Goal: Task Accomplishment & Management: Manage account settings

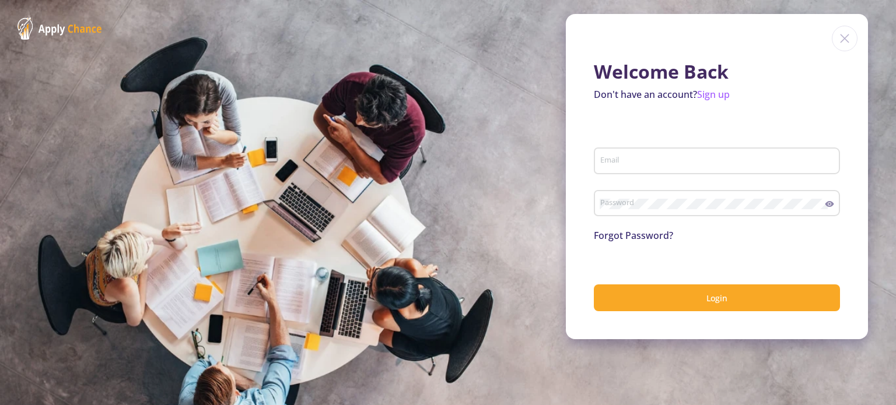
type input "[EMAIL_ADDRESS][DOMAIN_NAME]"
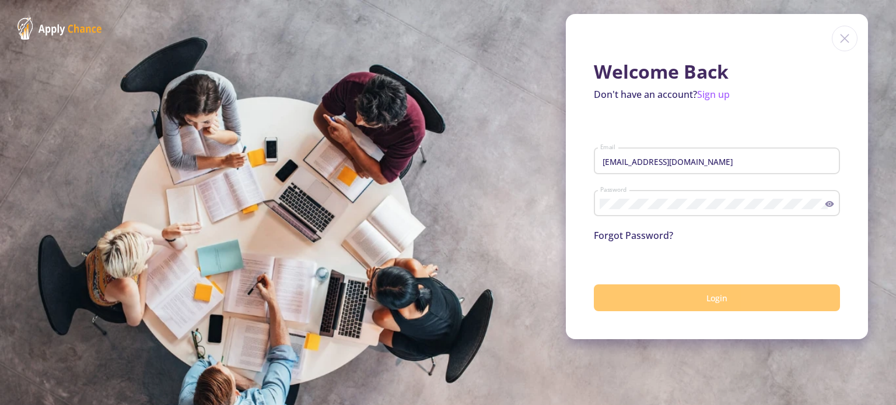
click at [679, 293] on button "Login" at bounding box center [717, 298] width 246 height 27
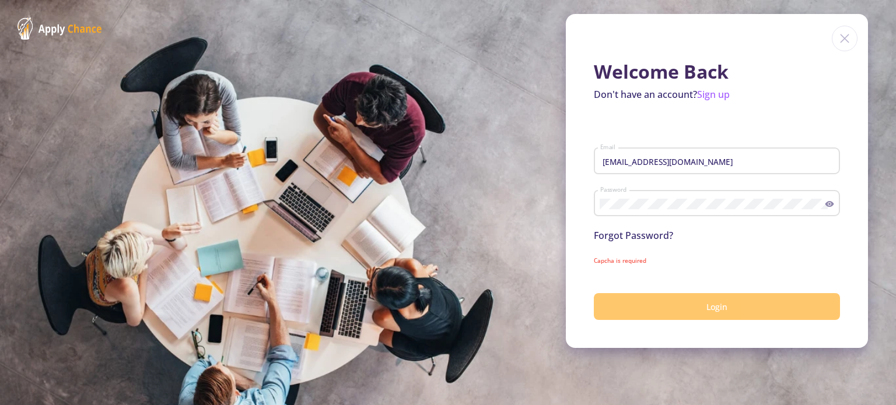
click at [680, 305] on button "Login" at bounding box center [717, 306] width 246 height 27
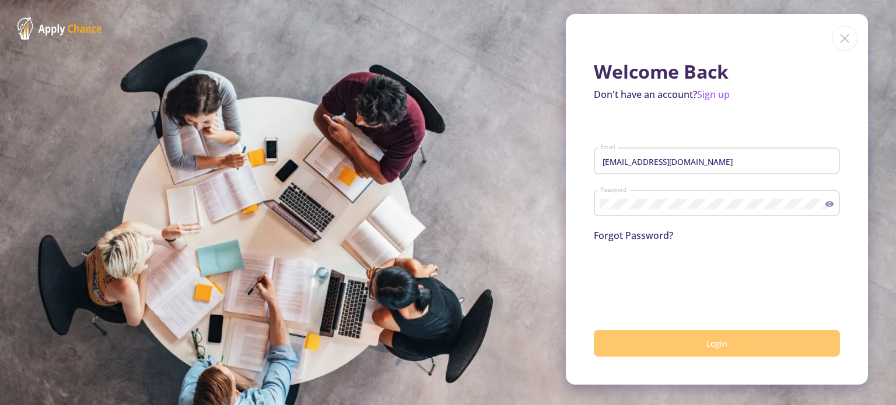
click at [690, 352] on button "Login" at bounding box center [717, 343] width 246 height 27
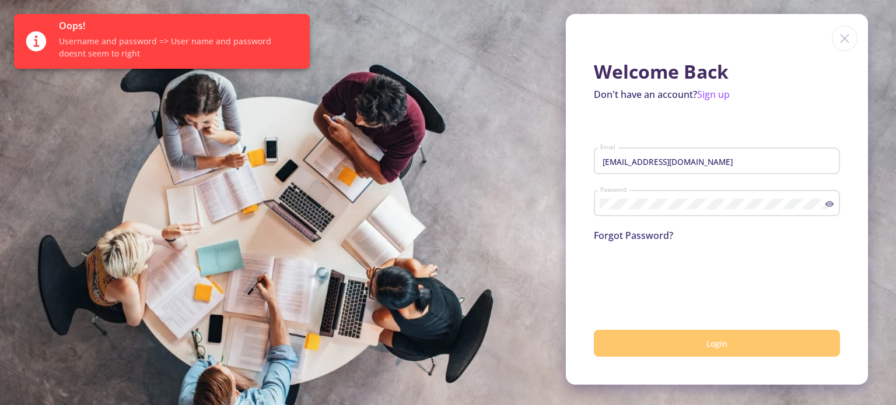
click at [717, 349] on span "Login" at bounding box center [716, 343] width 21 height 11
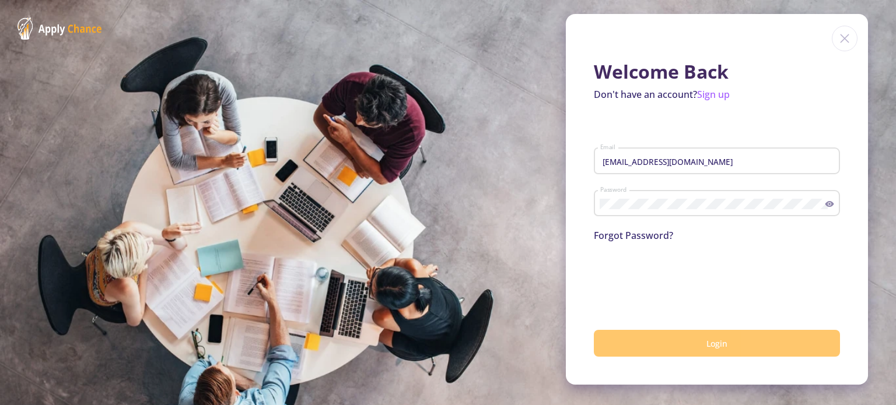
click at [832, 204] on icon at bounding box center [829, 204] width 9 height 6
click at [832, 204] on icon at bounding box center [831, 203] width 6 height 5
click at [692, 342] on button "Login" at bounding box center [717, 343] width 246 height 27
click at [702, 343] on button "Login" at bounding box center [717, 343] width 246 height 27
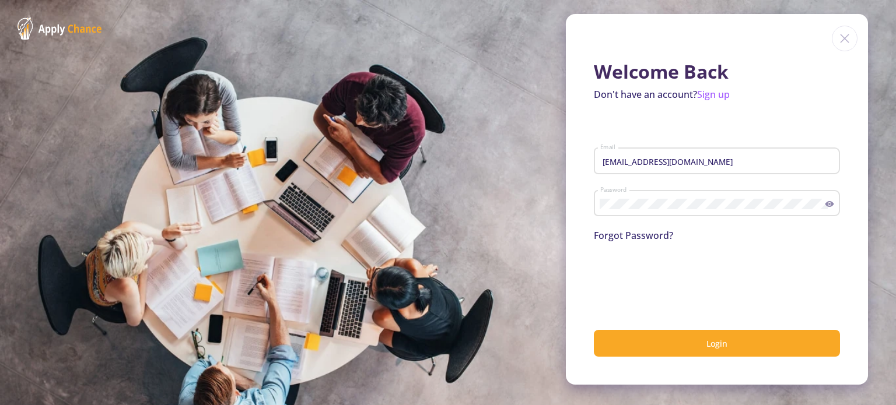
click at [636, 233] on link "Forgot Password?" at bounding box center [633, 235] width 79 height 13
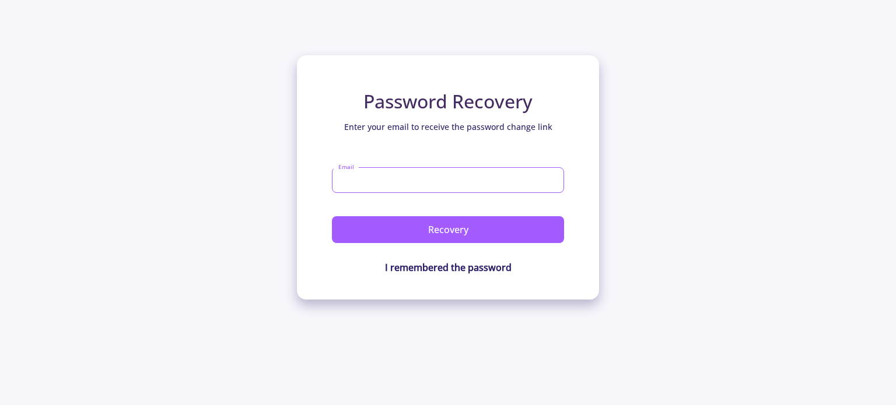
click at [436, 186] on input "Email" at bounding box center [448, 180] width 232 height 26
type input "[EMAIL_ADDRESS][DOMAIN_NAME]"
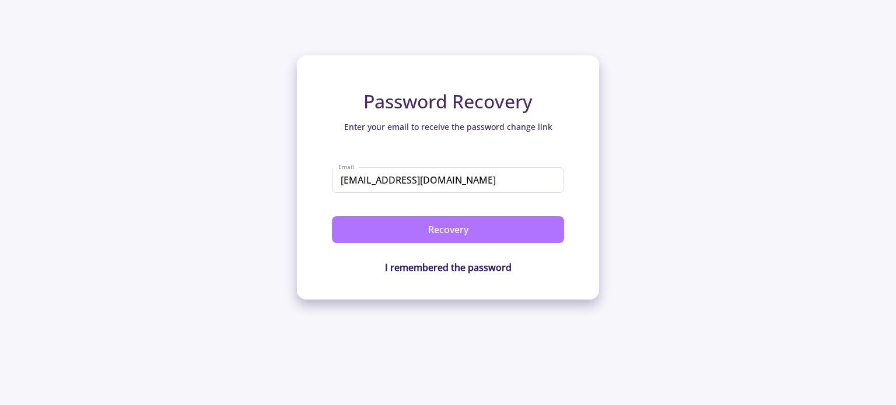
click at [439, 234] on button "Recovery" at bounding box center [448, 229] width 232 height 27
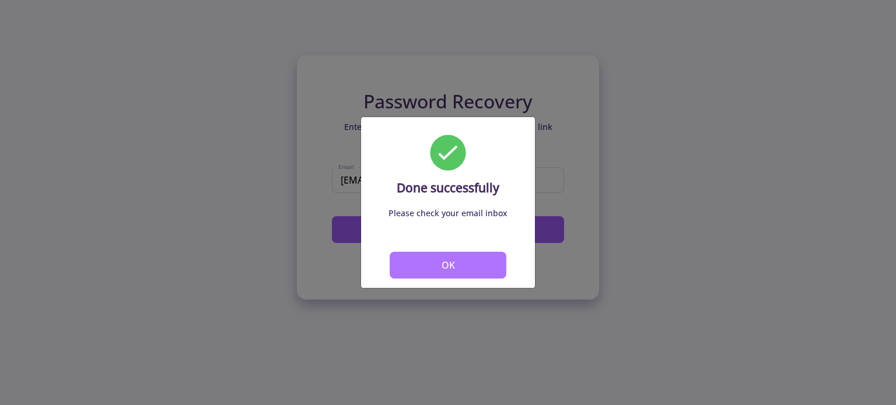
click at [455, 265] on button "OK" at bounding box center [448, 265] width 117 height 27
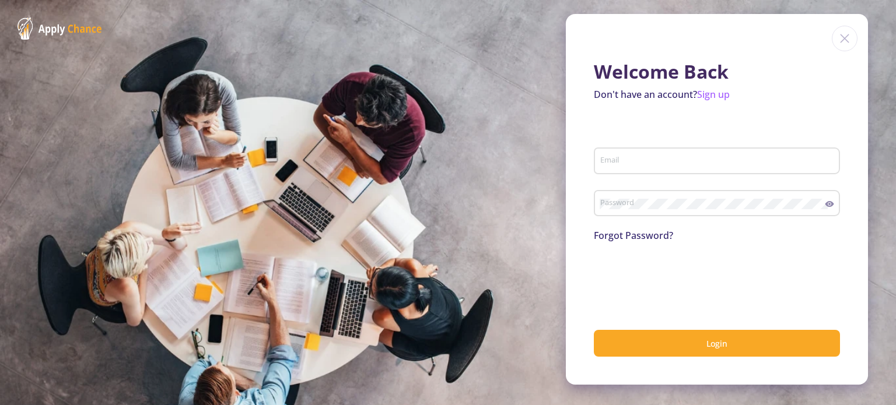
type input "[EMAIL_ADDRESS][DOMAIN_NAME]"
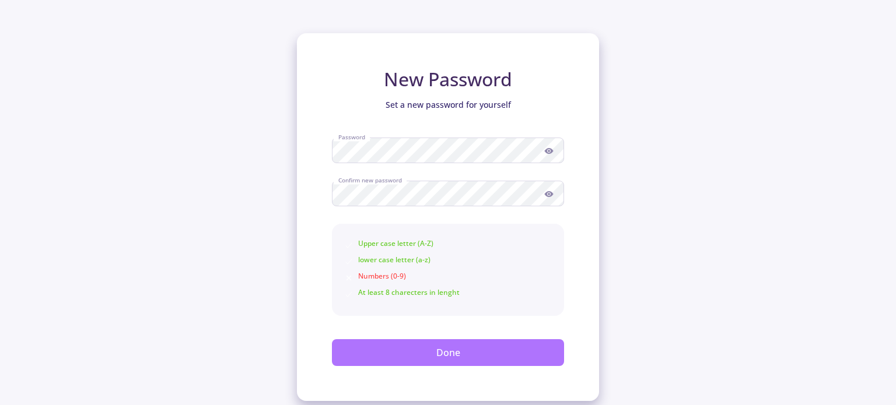
click at [460, 343] on button "Done" at bounding box center [448, 352] width 232 height 27
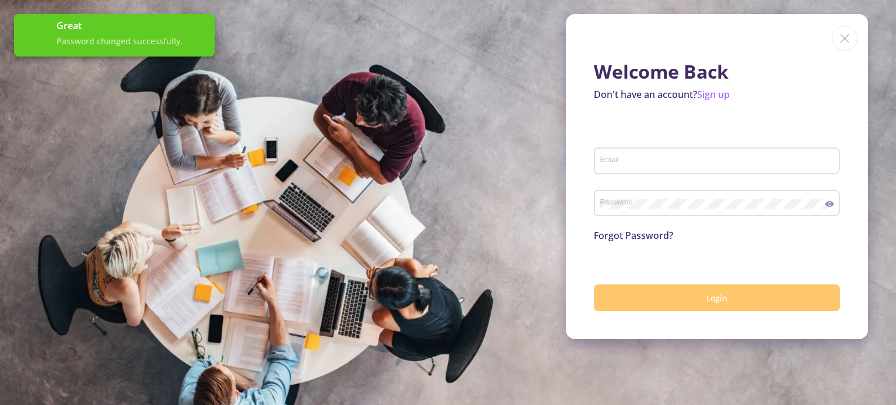
type input "[EMAIL_ADDRESS][DOMAIN_NAME]"
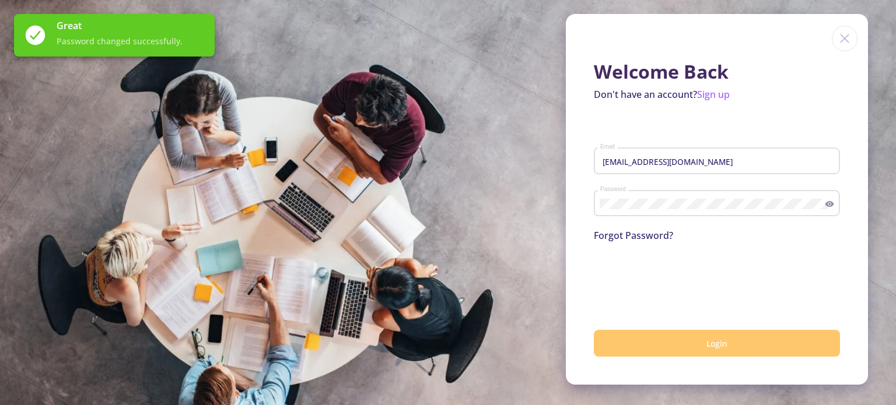
click at [710, 348] on span "Login" at bounding box center [716, 343] width 21 height 11
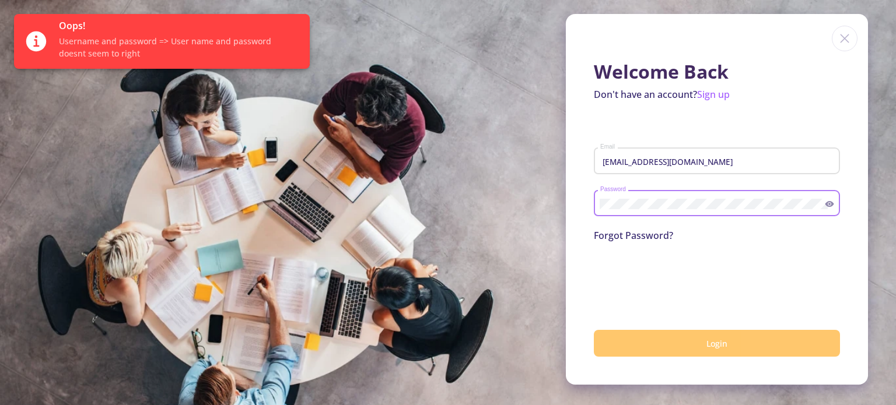
click at [828, 204] on div "Password" at bounding box center [717, 201] width 246 height 30
click at [828, 204] on icon at bounding box center [829, 203] width 9 height 9
click at [595, 206] on div "Password" at bounding box center [717, 201] width 246 height 30
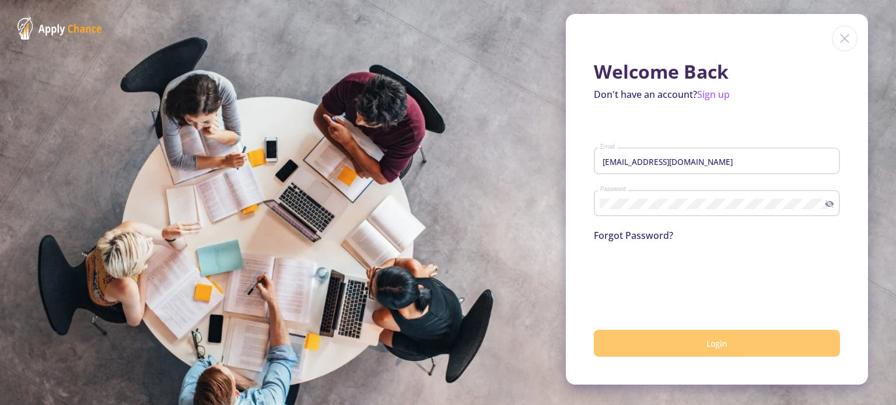
click at [746, 342] on button "Login" at bounding box center [717, 343] width 246 height 27
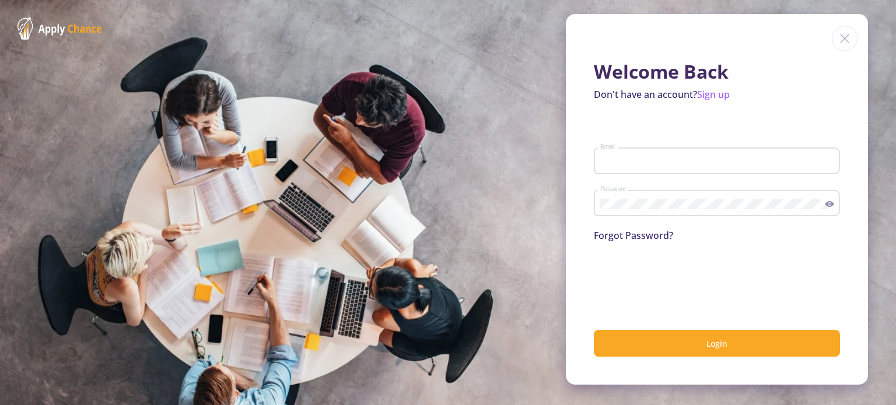
type input "[EMAIL_ADDRESS][DOMAIN_NAME]"
click at [830, 206] on icon at bounding box center [829, 203] width 9 height 9
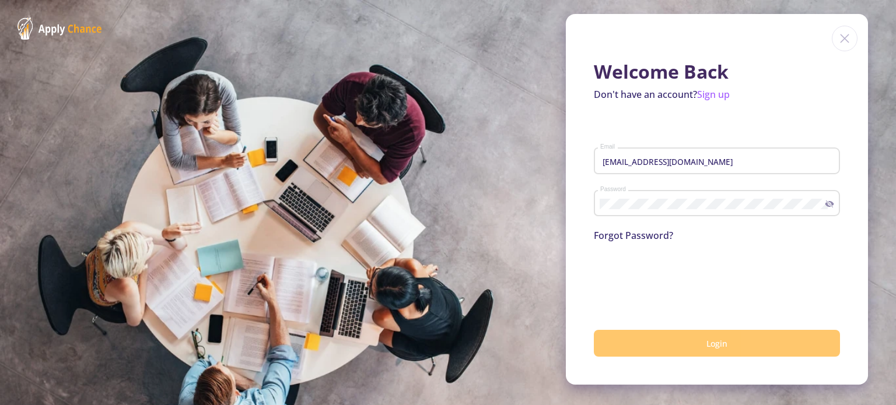
click at [712, 346] on span "Login" at bounding box center [716, 343] width 21 height 11
click at [712, 346] on span "submit" at bounding box center [717, 343] width 16 height 16
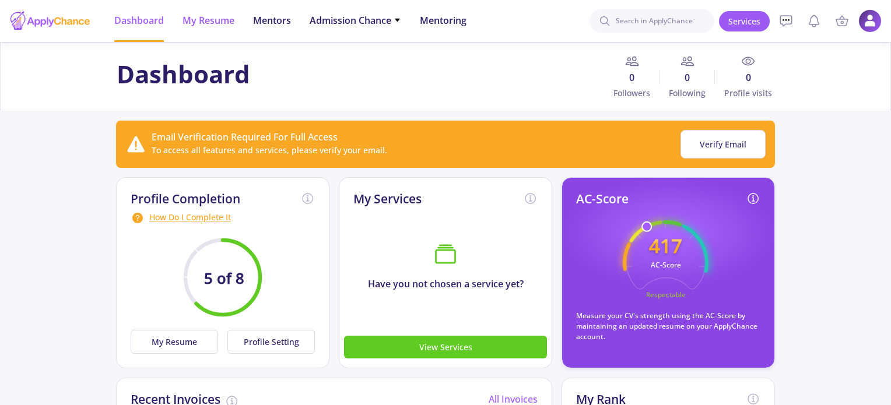
click at [216, 20] on span "My Resume" at bounding box center [209, 20] width 52 height 14
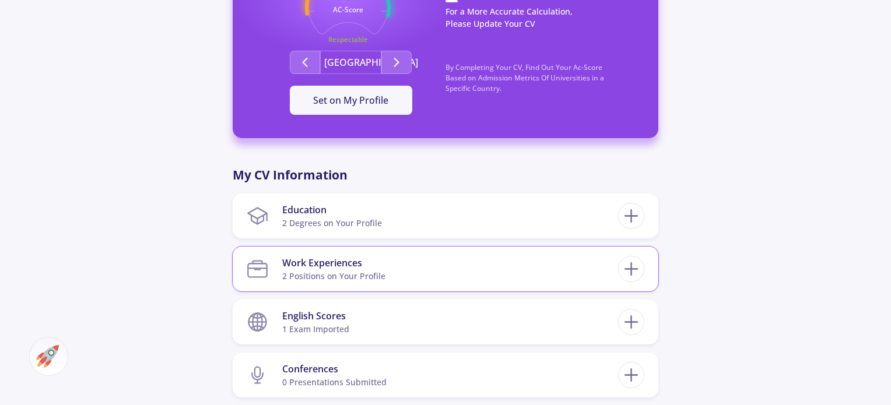
scroll to position [467, 0]
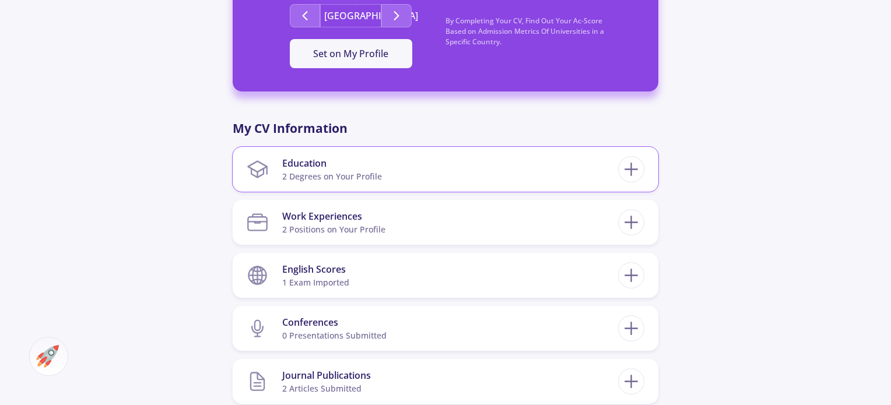
click at [569, 174] on section "Education 2 Degrees on Your Profile" at bounding box center [432, 170] width 371 height 36
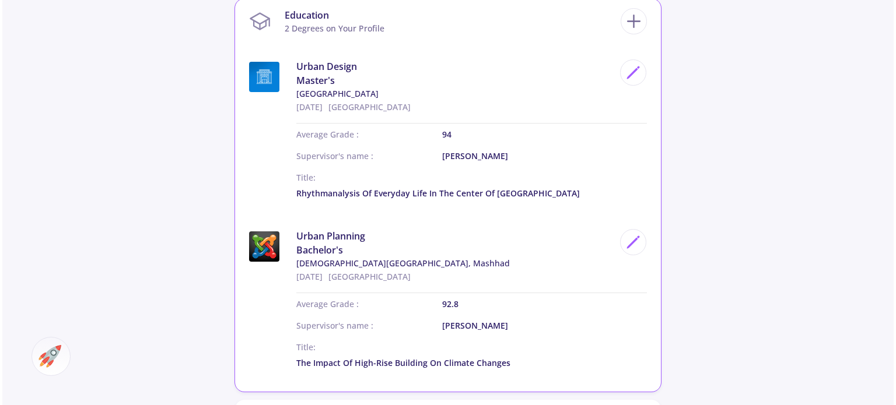
scroll to position [641, 0]
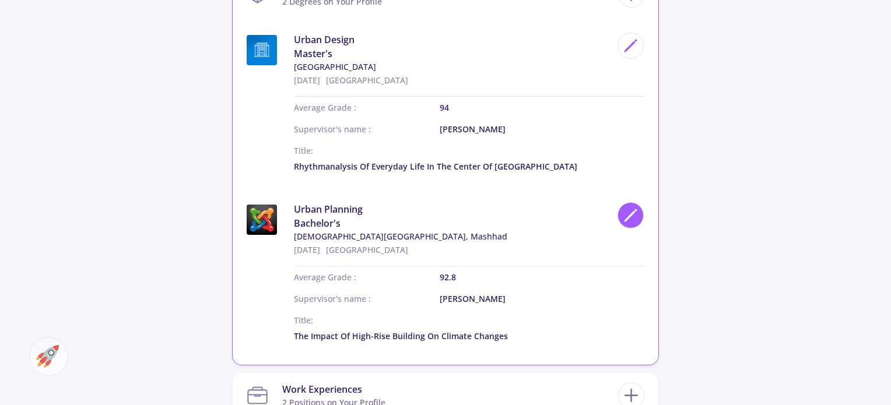
click at [623, 219] on icon at bounding box center [631, 216] width 16 height 16
type input "Urban Planning"
type input "Iran"
type input "9/29/2018"
type input "92.8"
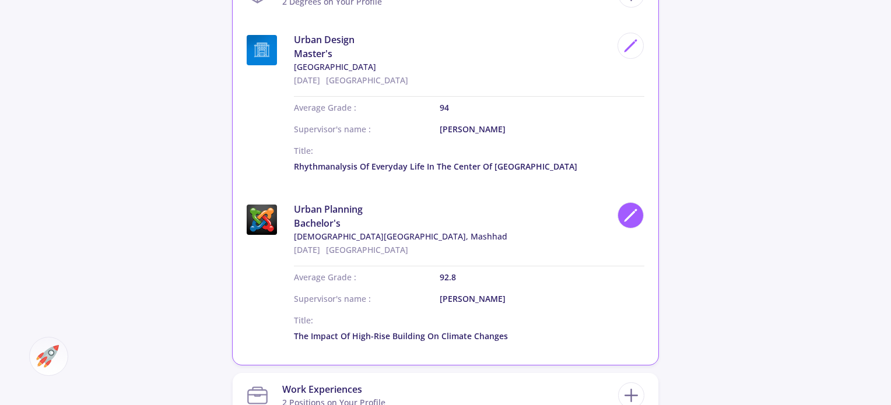
type input "Dr sarvari"
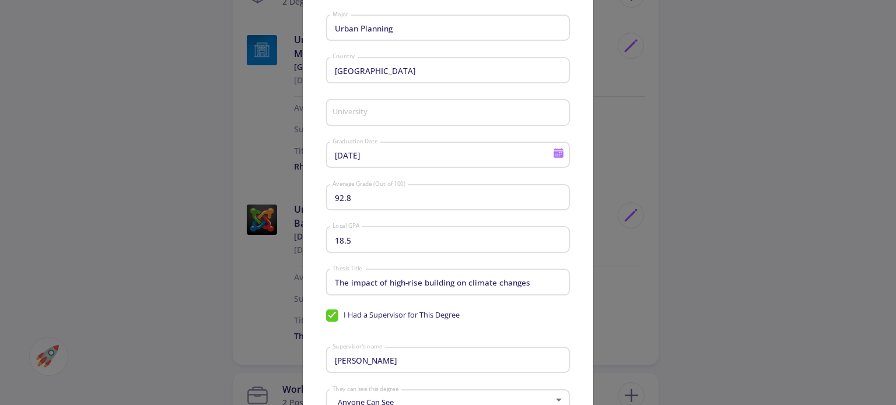
scroll to position [117, 0]
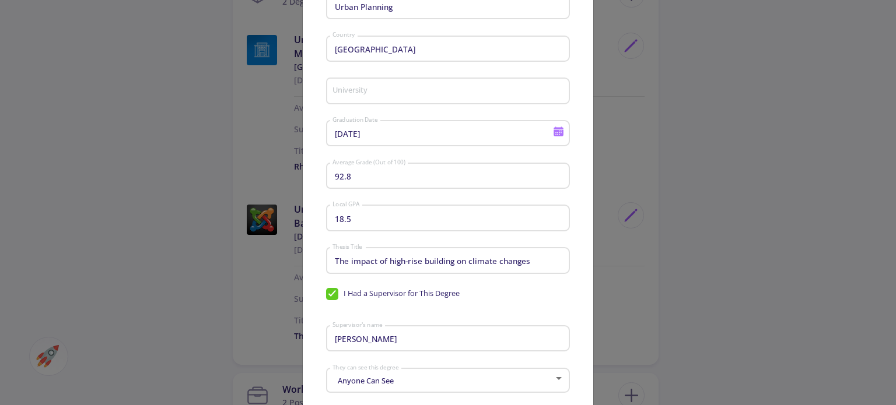
type input "Islamic Azad University, Mashhad"
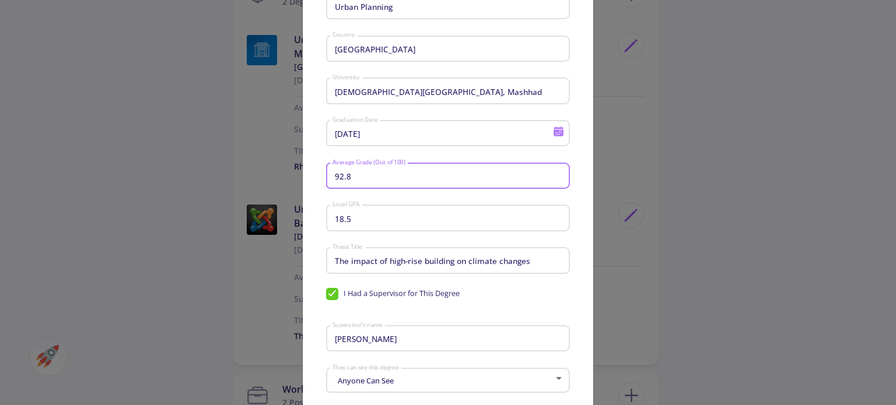
drag, startPoint x: 363, startPoint y: 177, endPoint x: 316, endPoint y: 180, distance: 47.4
click at [316, 180] on div "Bachelor's Degree Urban Planning Major Iran Country Islamic Azad University, Ma…" at bounding box center [448, 234] width 290 height 572
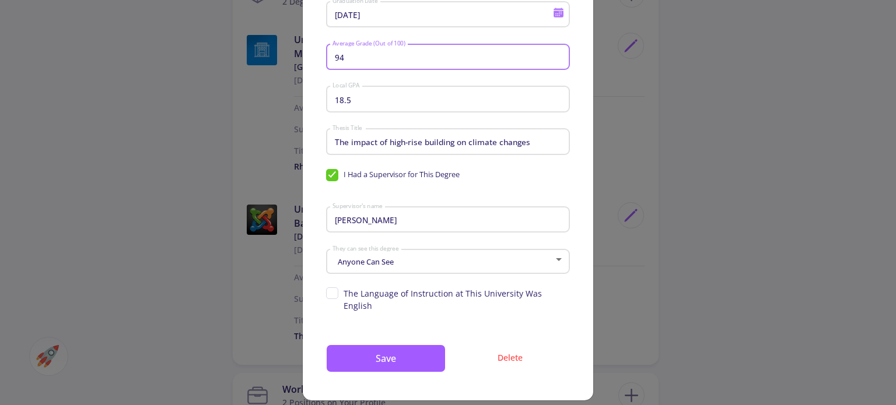
scroll to position [236, 0]
type input "94"
click at [395, 357] on button "Save" at bounding box center [386, 358] width 120 height 28
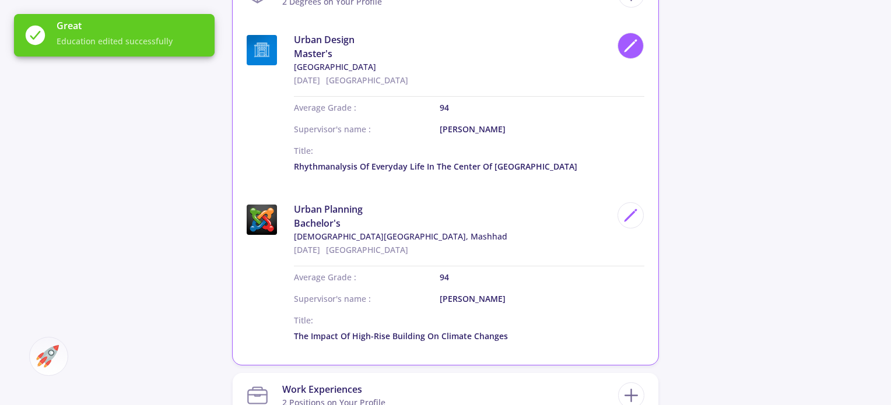
click at [627, 47] on icon at bounding box center [631, 46] width 16 height 16
type input "Urban Design"
type input "Art University"
type input "9/29/2022"
type input "Dr mitra habibi"
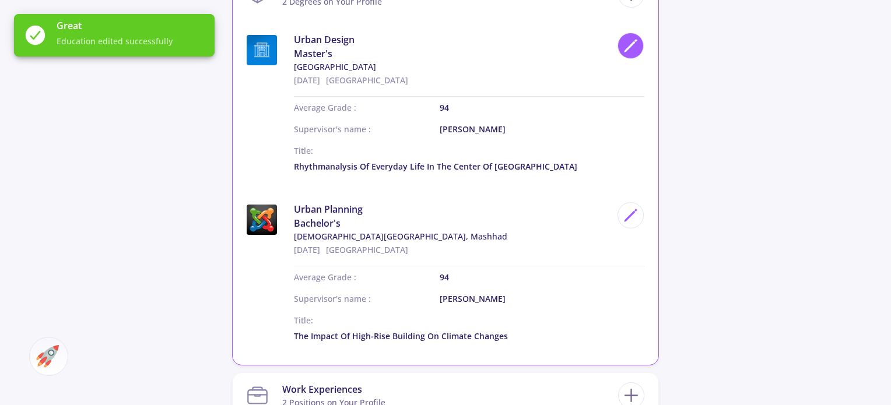
type input "18.8"
type input "Rhythmanalysis of everyday life in the center of Tehran"
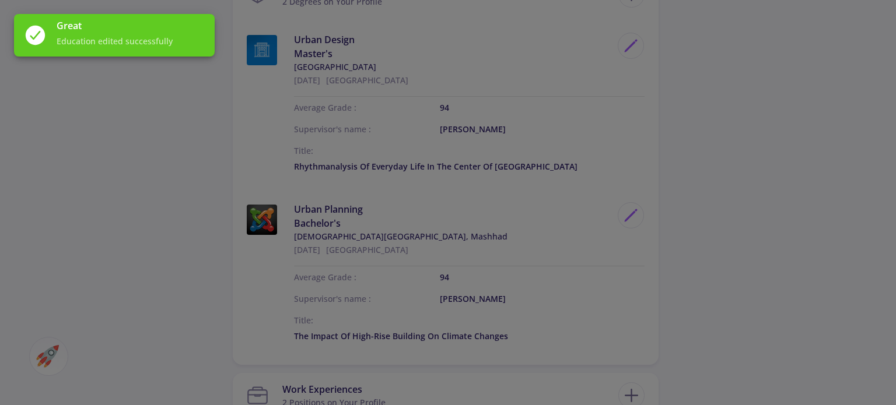
scroll to position [0, 0]
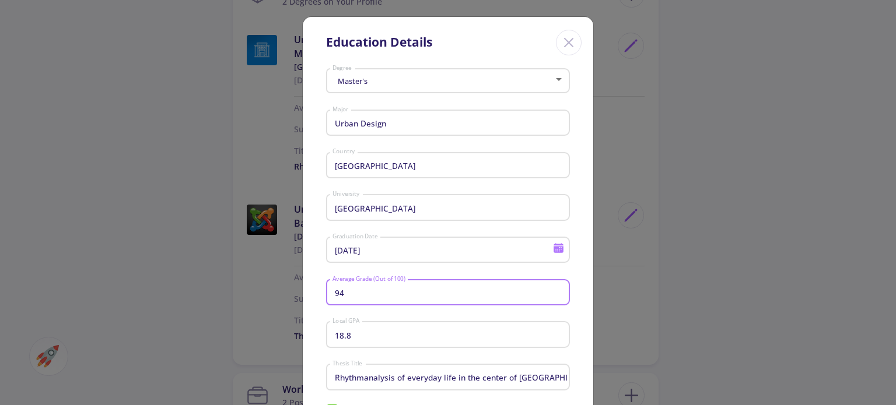
drag, startPoint x: 360, startPoint y: 297, endPoint x: 295, endPoint y: 299, distance: 65.3
click at [295, 299] on div "Education Details Master's Degree Urban Design Major Iran Country Art Universit…" at bounding box center [448, 202] width 896 height 405
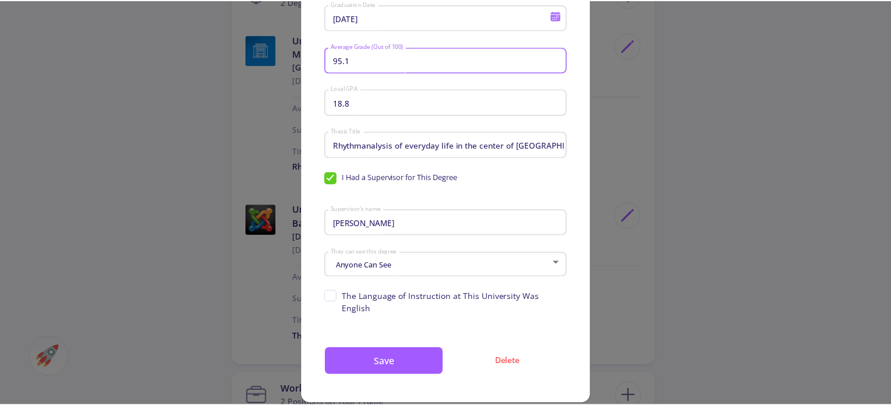
scroll to position [236, 0]
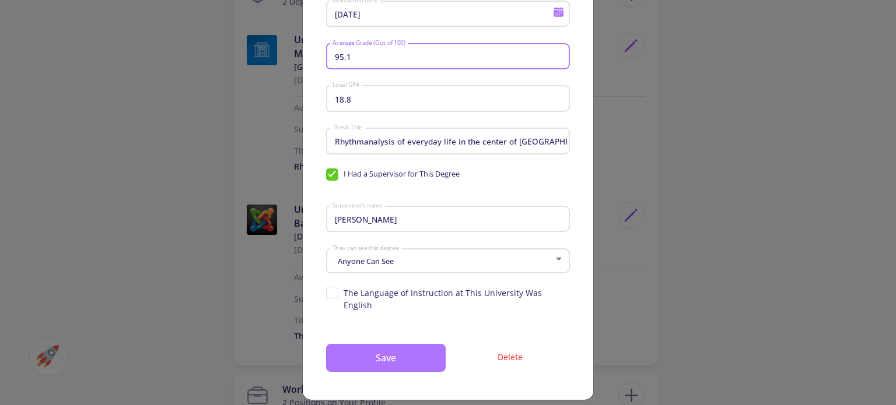
type input "95.1"
click at [388, 347] on button "Save" at bounding box center [386, 358] width 120 height 28
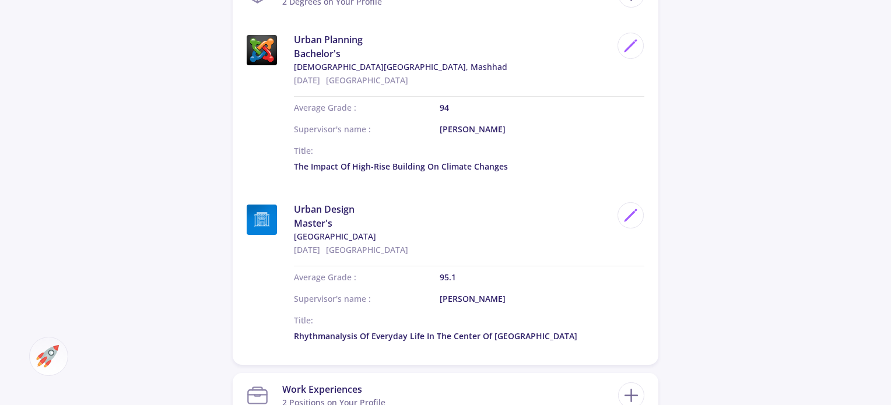
scroll to position [816, 0]
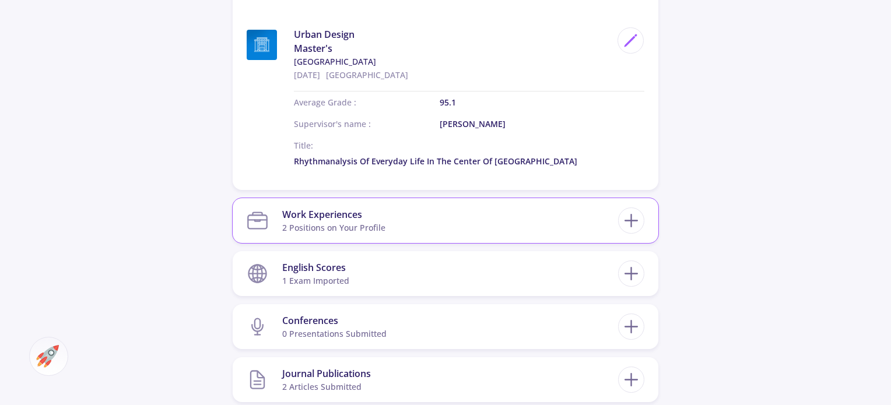
click at [558, 232] on section "Work Experiences 2 Positions on Your Profile" at bounding box center [432, 221] width 371 height 36
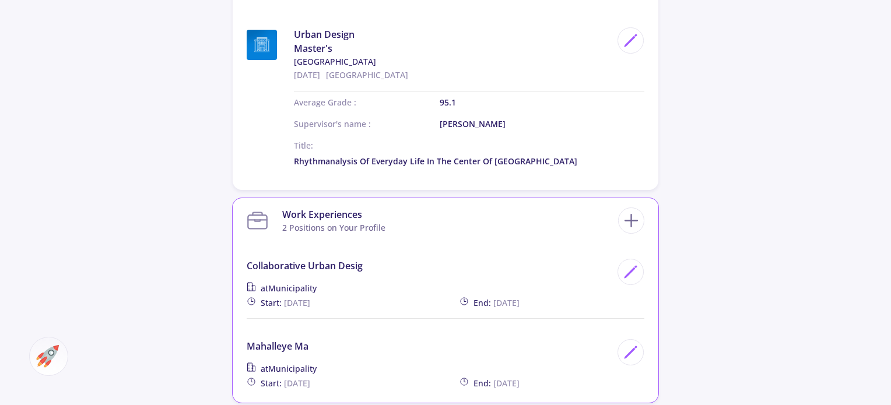
click at [576, 230] on section "Work Experiences 2 Positions on Your Profile" at bounding box center [432, 221] width 371 height 36
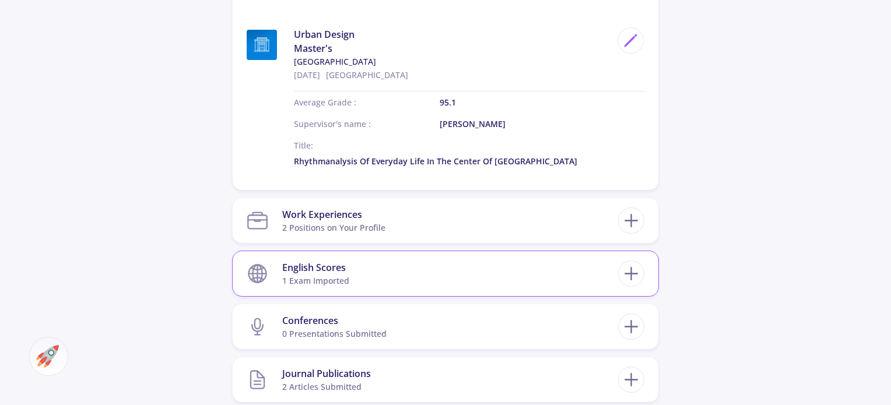
scroll to position [875, 0]
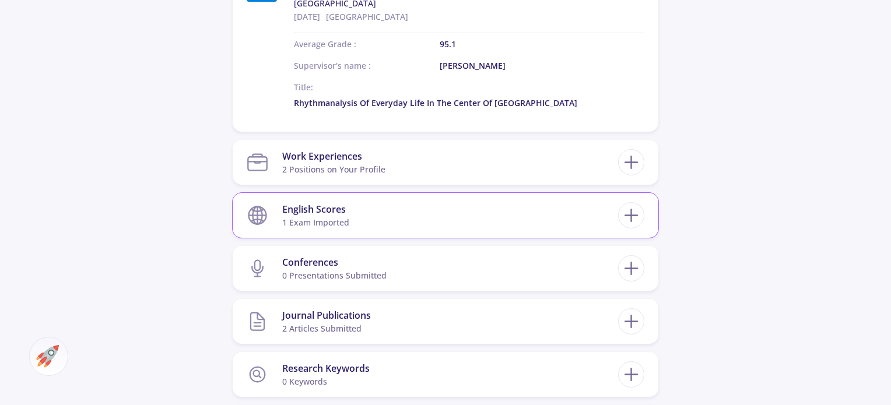
click at [448, 218] on section "English Scores 1 exam imported" at bounding box center [432, 216] width 371 height 36
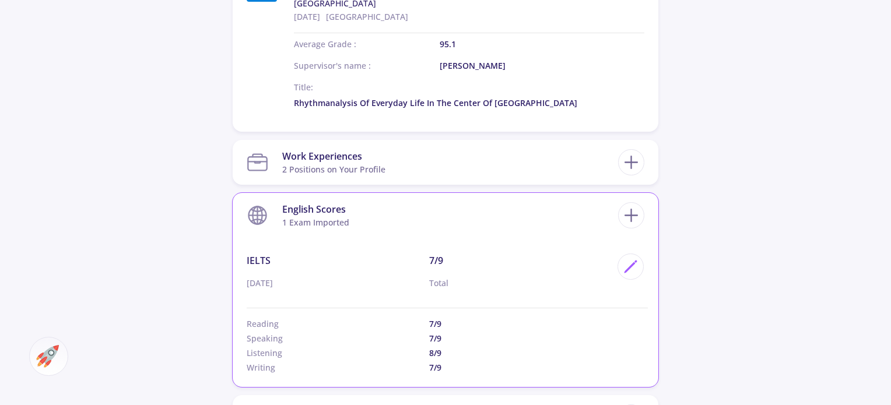
click at [448, 218] on section "English Scores 1 exam imported" at bounding box center [432, 216] width 371 height 36
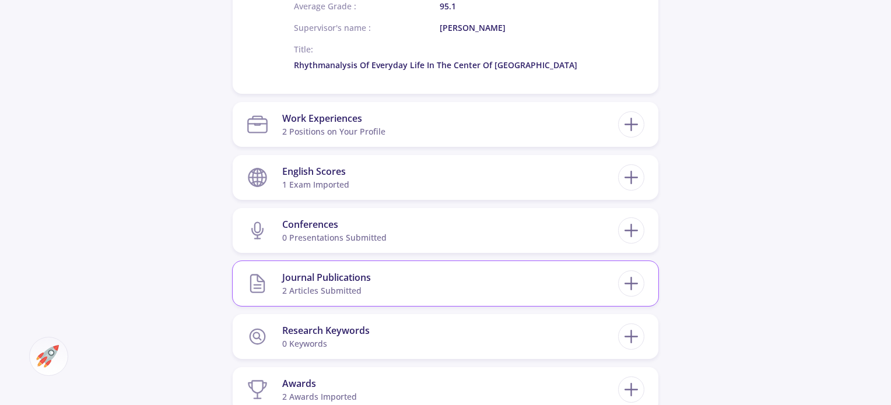
scroll to position [933, 0]
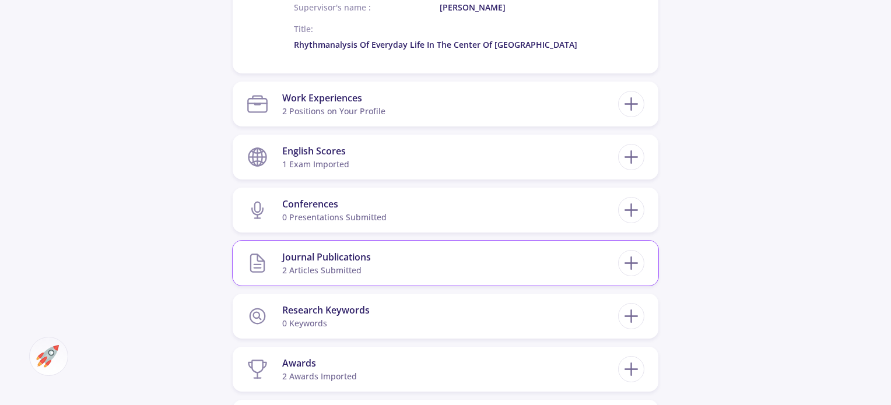
click at [413, 253] on section "Journal Publications 2 articles submitted" at bounding box center [432, 264] width 371 height 36
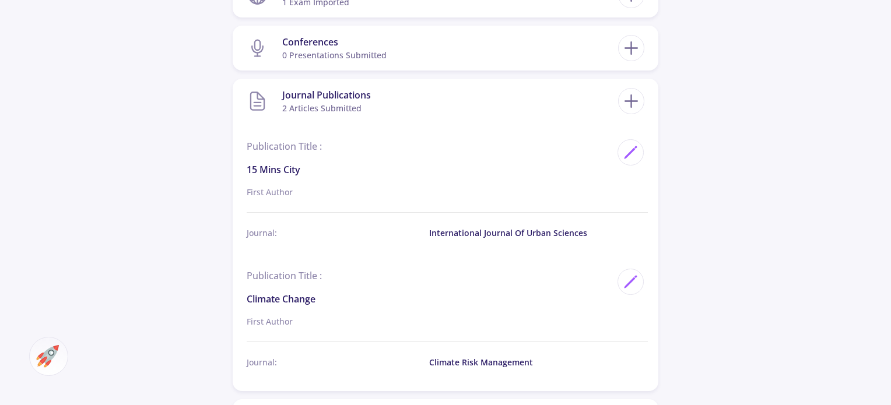
scroll to position [1108, 0]
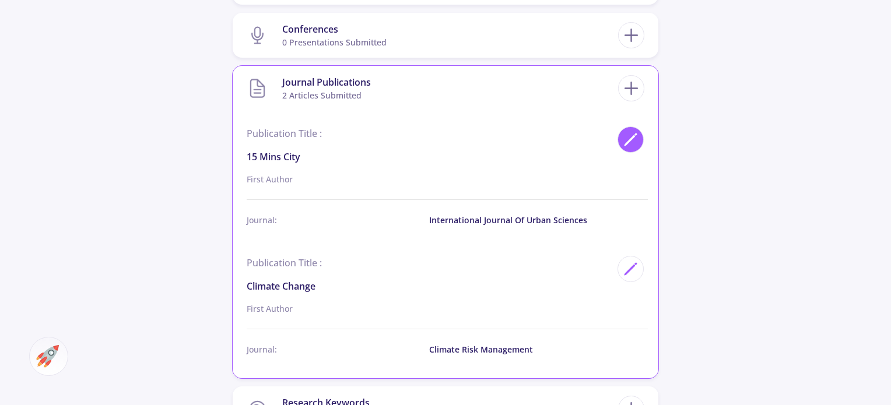
click at [639, 141] on div at bounding box center [631, 140] width 26 height 26
type input "15 mins city"
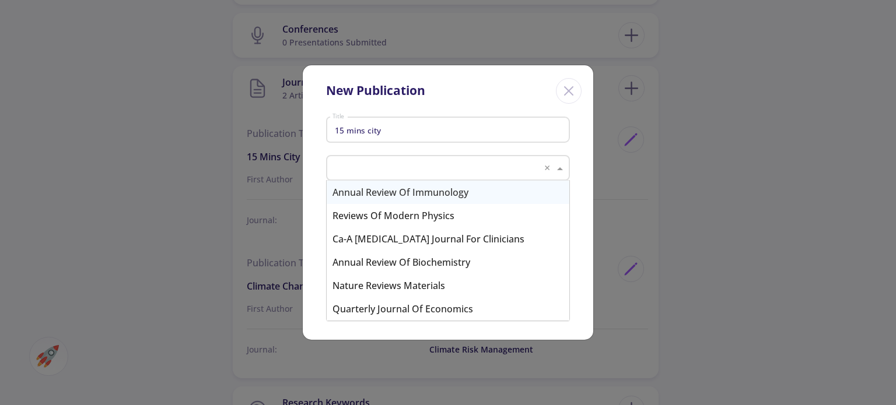
click at [396, 165] on input "text" at bounding box center [436, 169] width 206 height 14
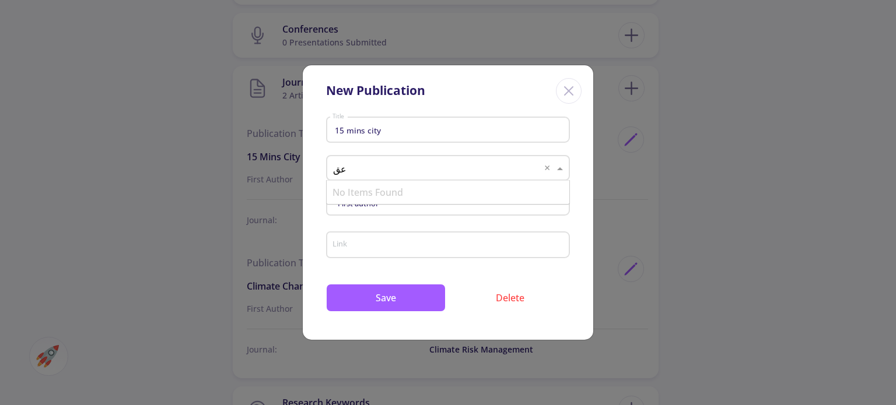
type input "ع"
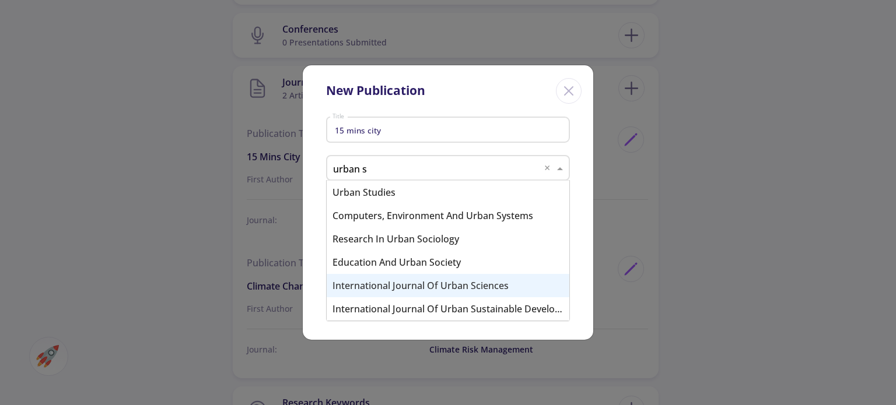
type input "urban sc"
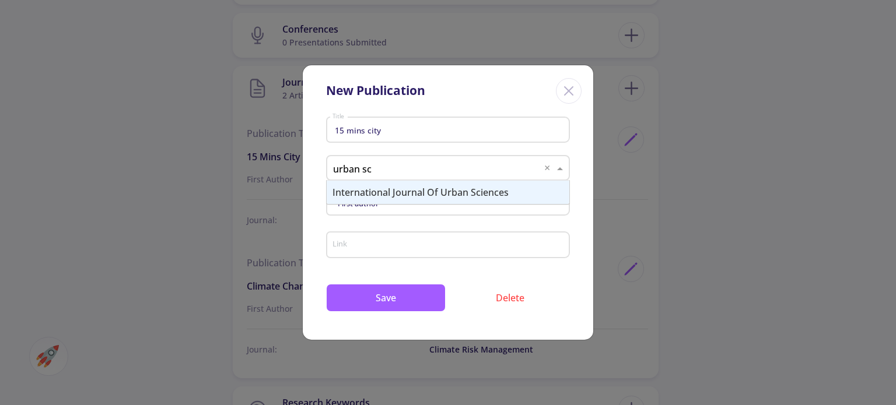
click at [411, 199] on div "International Journal of Urban Sciences" at bounding box center [448, 192] width 243 height 23
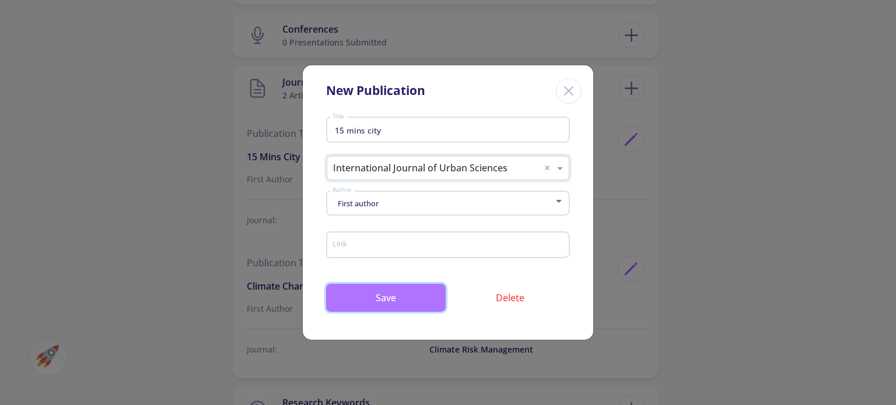
click at [390, 304] on button "Save" at bounding box center [386, 298] width 120 height 28
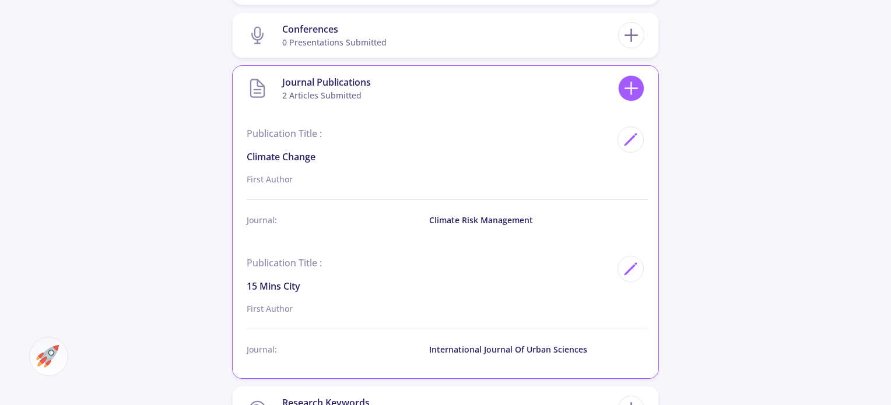
click at [627, 96] on icon at bounding box center [631, 89] width 22 height 22
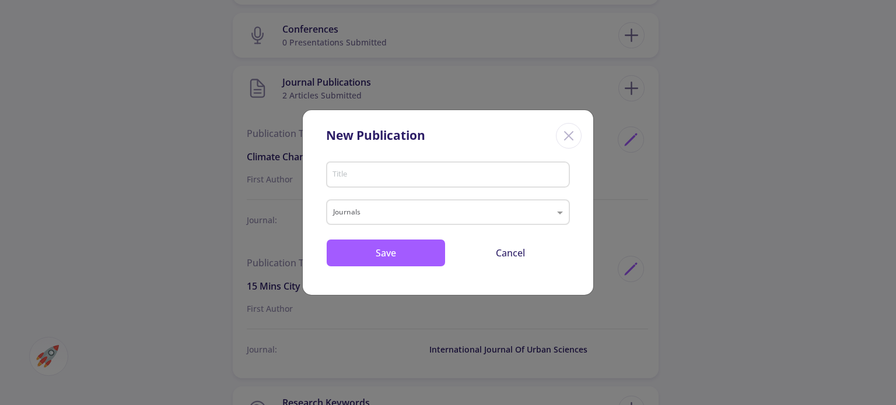
click at [354, 184] on div "Title" at bounding box center [448, 172] width 233 height 30
click at [357, 180] on input "Title" at bounding box center [450, 175] width 236 height 10
type input "smart tourism"
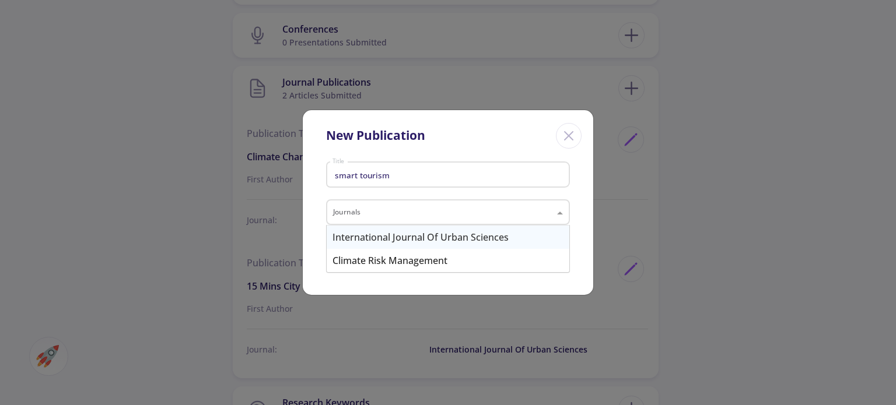
click at [379, 206] on div "Journals" at bounding box center [448, 212] width 244 height 26
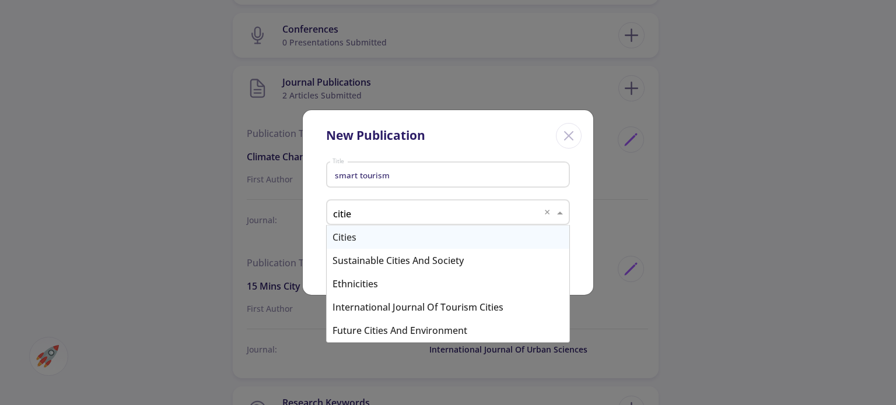
type input "cities"
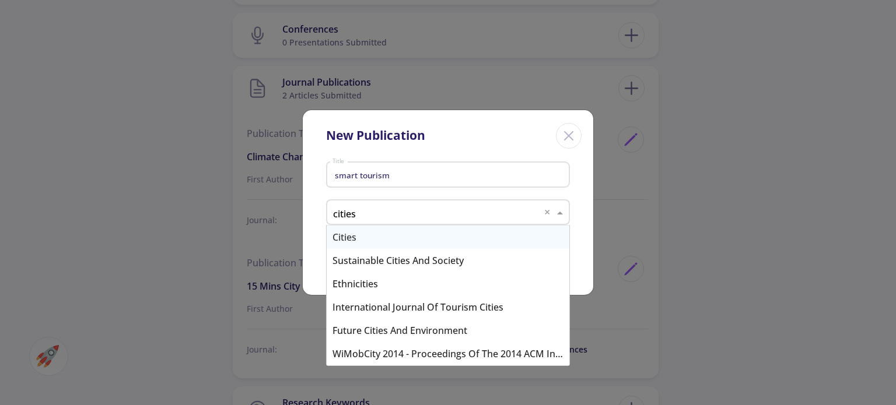
click at [371, 240] on div "Cities" at bounding box center [448, 237] width 243 height 23
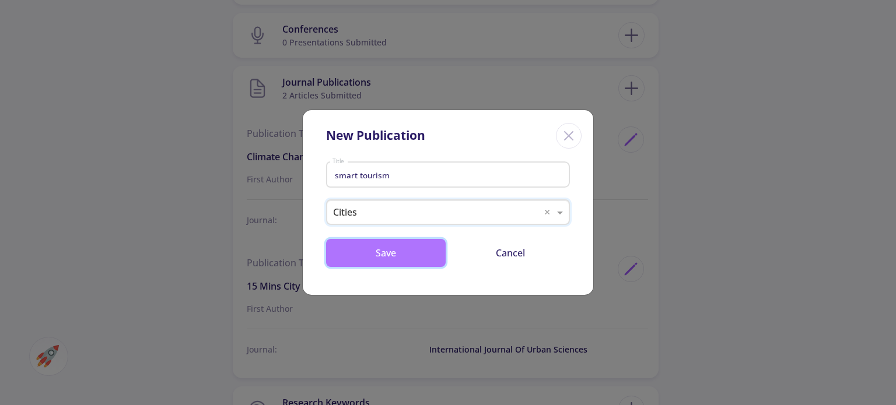
click at [412, 253] on button "Save" at bounding box center [386, 253] width 120 height 28
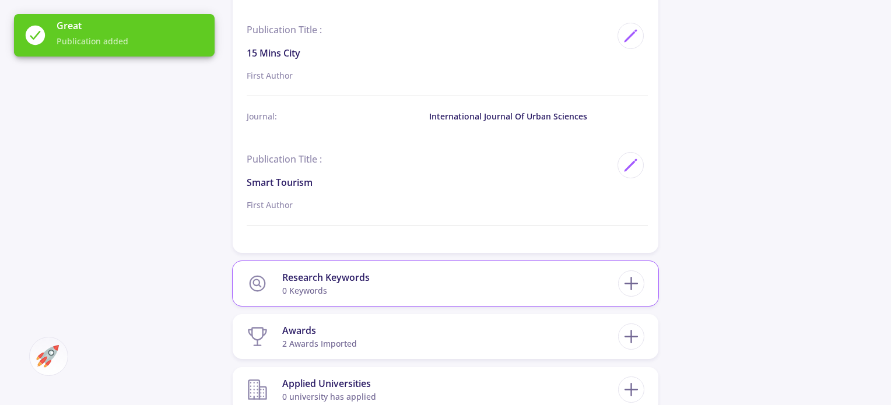
scroll to position [1400, 0]
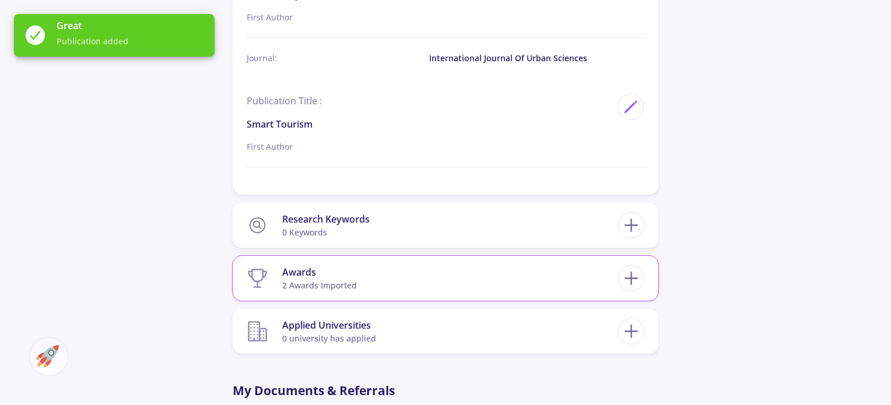
click at [441, 270] on section "Awards 2 awards imported" at bounding box center [432, 279] width 371 height 36
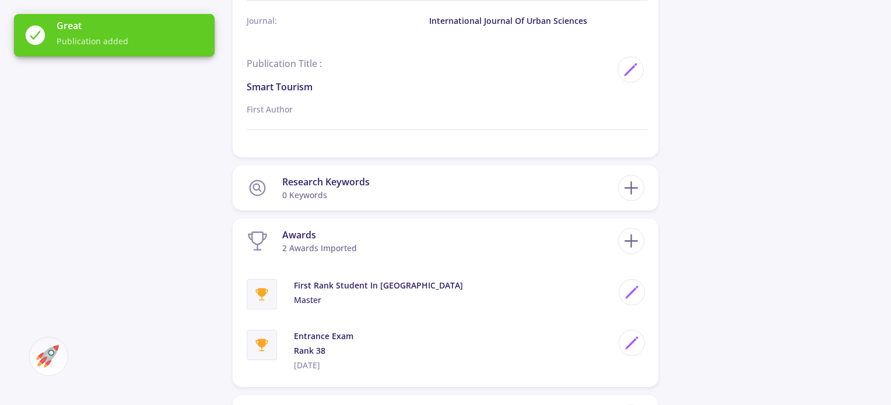
scroll to position [1458, 0]
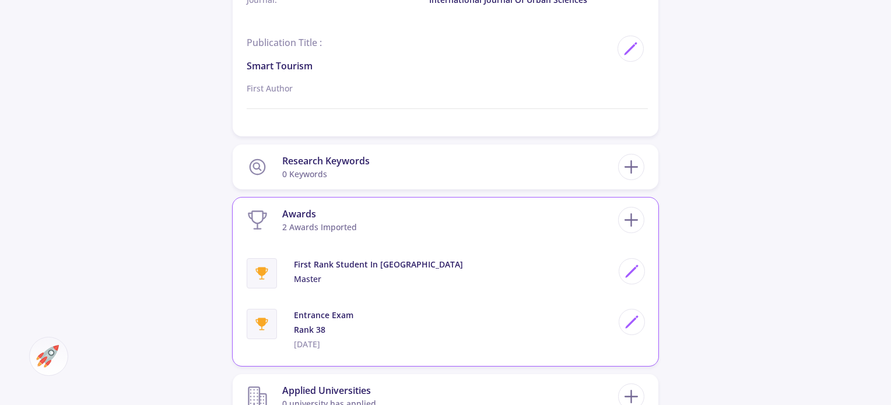
click at [391, 228] on section "Awards 2 awards imported" at bounding box center [432, 220] width 371 height 36
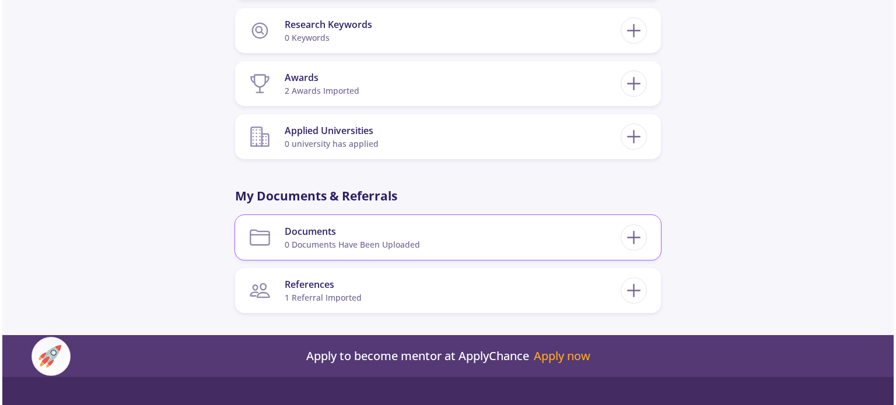
scroll to position [1575, 0]
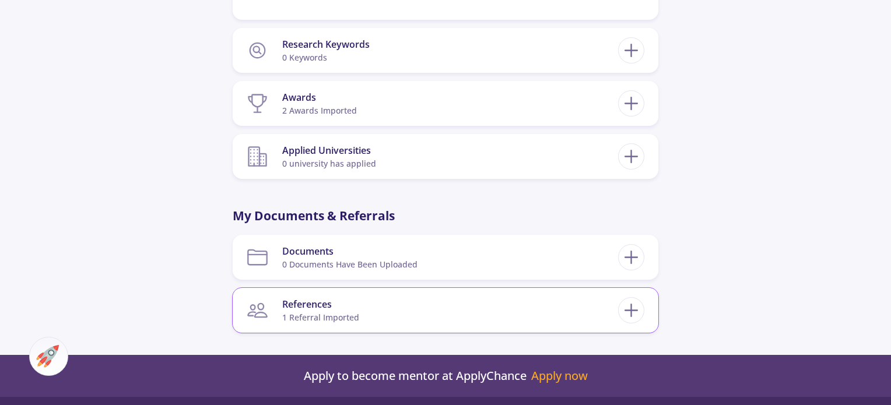
click at [373, 306] on section "References 1 referral imported" at bounding box center [432, 311] width 371 height 36
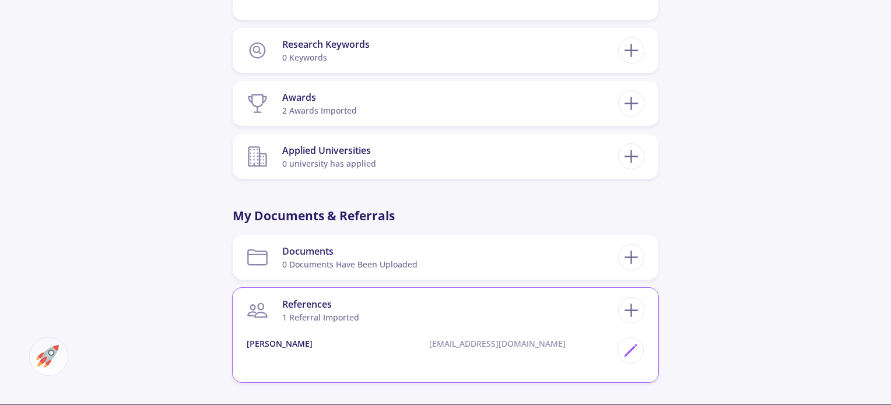
click at [373, 306] on section "References 1 referral imported" at bounding box center [432, 311] width 371 height 36
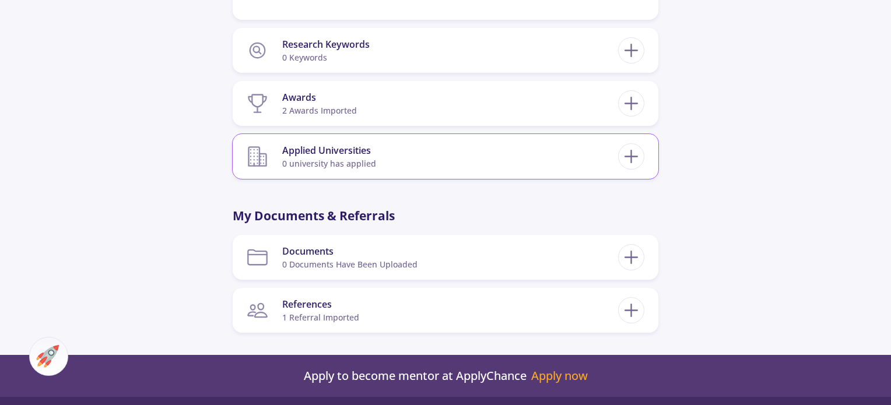
click at [367, 147] on div "Applied Universities" at bounding box center [329, 150] width 94 height 14
click at [574, 152] on section "Applied Universities 0 university has applied" at bounding box center [432, 157] width 371 height 36
click at [630, 159] on icon at bounding box center [631, 157] width 22 height 22
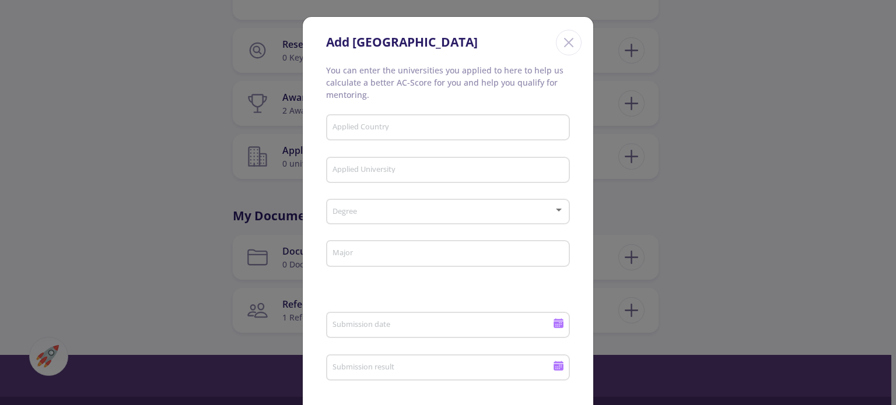
click at [572, 48] on icon "Close" at bounding box center [568, 42] width 19 height 19
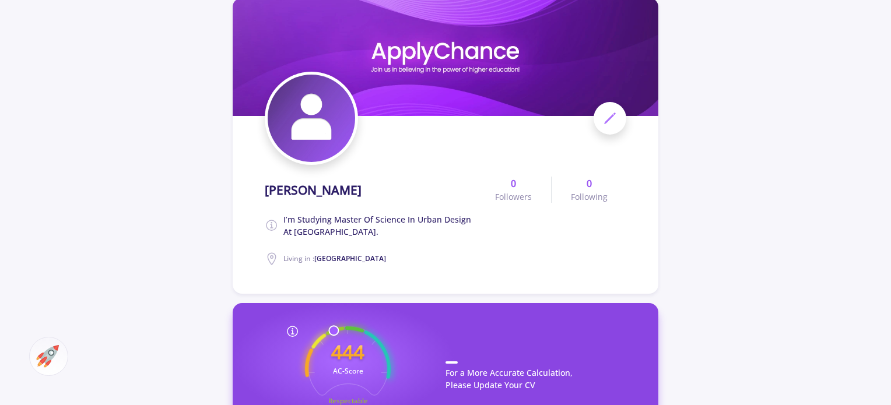
scroll to position [0, 0]
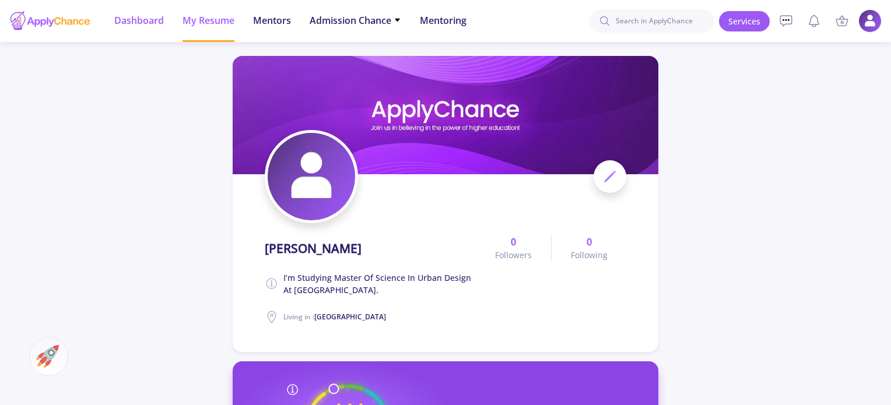
click at [131, 22] on span "Dashboard" at bounding box center [139, 20] width 50 height 14
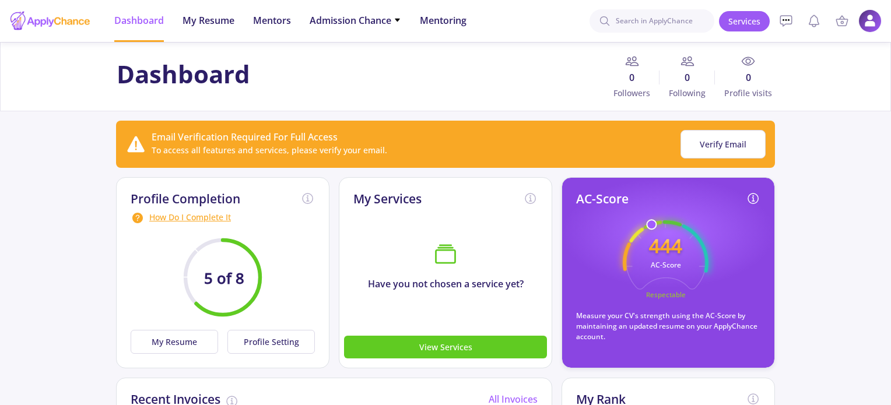
click at [638, 234] on circle at bounding box center [665, 263] width 114 height 114
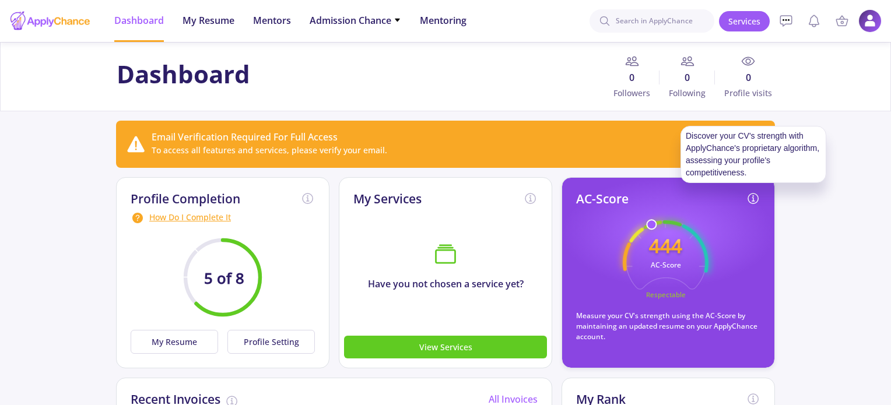
click at [749, 197] on icon at bounding box center [753, 199] width 14 height 14
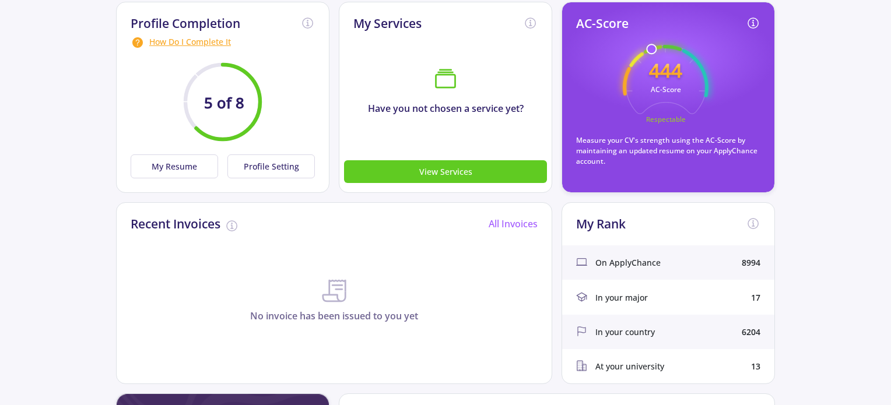
scroll to position [233, 0]
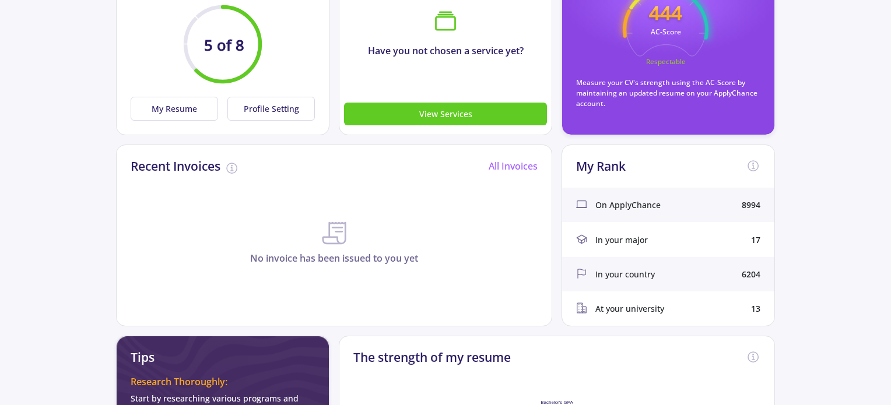
click at [614, 312] on span "At your university" at bounding box center [629, 309] width 69 height 12
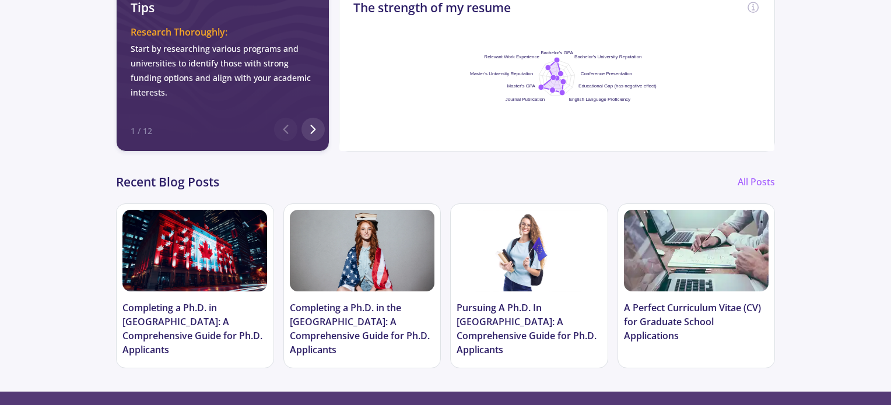
scroll to position [525, 0]
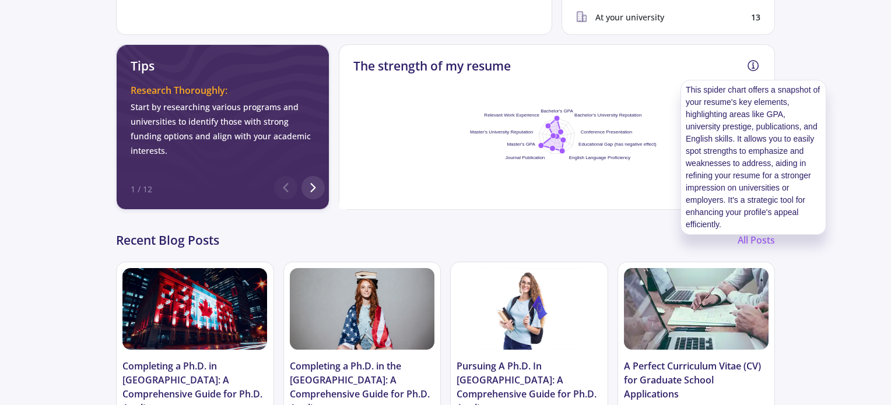
click at [751, 66] on icon at bounding box center [753, 66] width 14 height 14
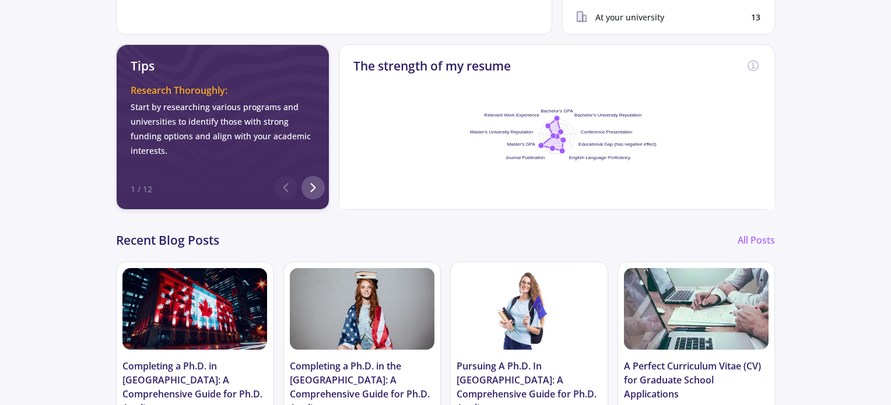
click at [315, 181] on icon at bounding box center [313, 188] width 14 height 14
click at [286, 184] on polyline at bounding box center [286, 188] width 4 height 8
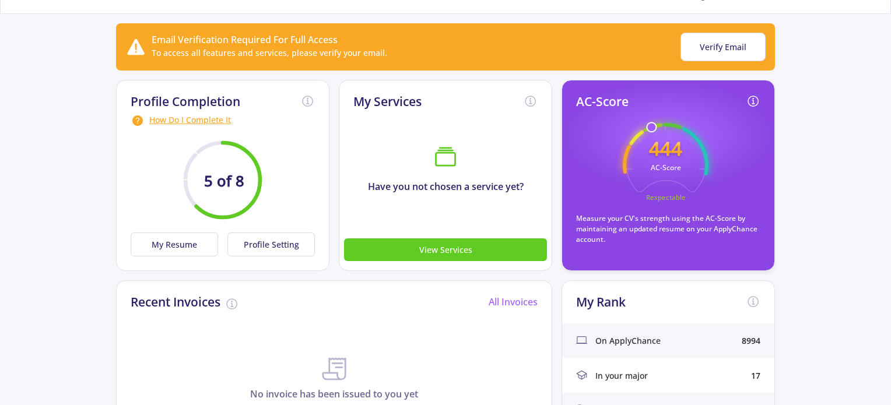
scroll to position [0, 0]
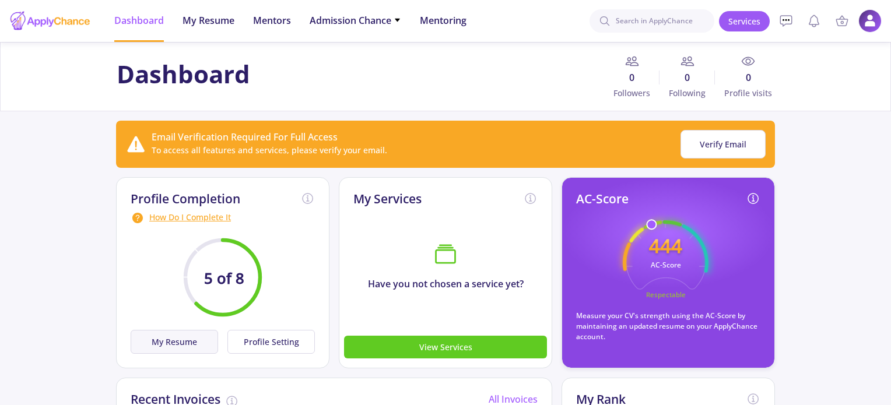
click at [188, 342] on button "My Resume" at bounding box center [174, 342] width 87 height 24
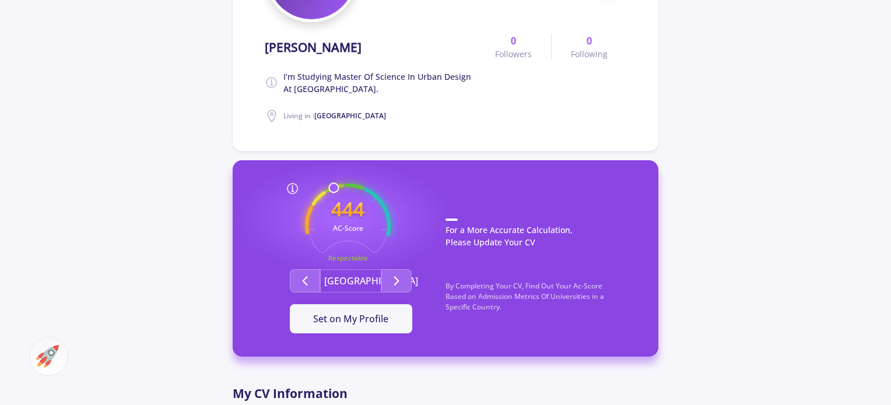
scroll to position [292, 0]
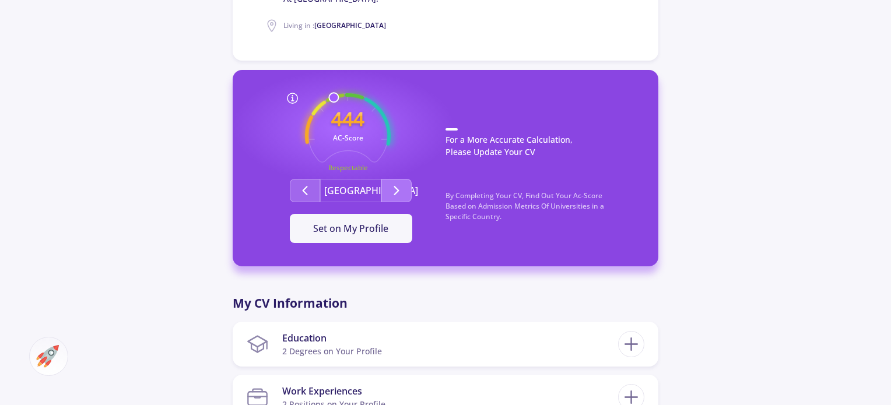
click at [401, 193] on icon "Second group" at bounding box center [397, 191] width 14 height 14
click at [401, 192] on icon "Second group" at bounding box center [397, 191] width 14 height 14
click at [381, 216] on button "Set on My Profile" at bounding box center [351, 228] width 122 height 29
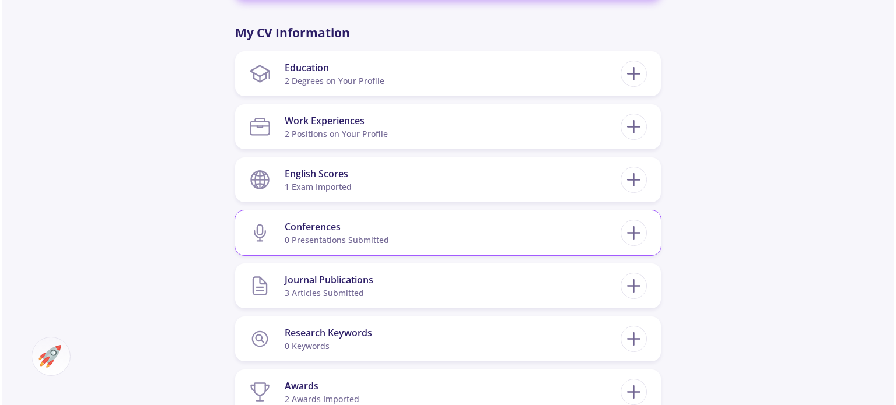
scroll to position [583, 0]
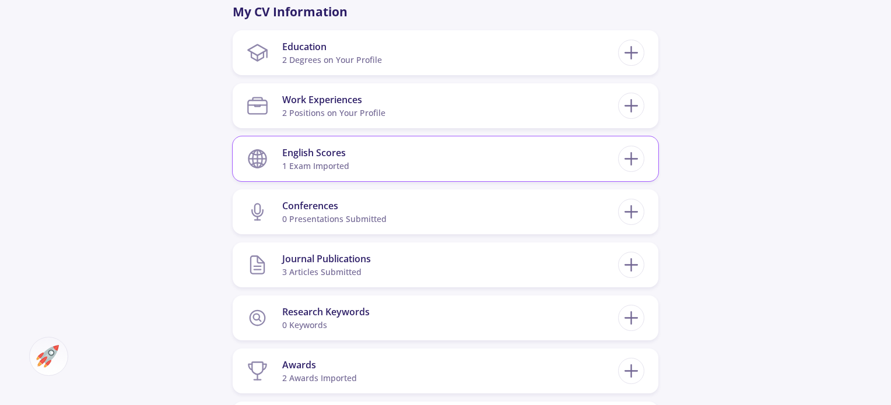
click at [382, 174] on section "English Scores 1 exam imported" at bounding box center [432, 159] width 371 height 36
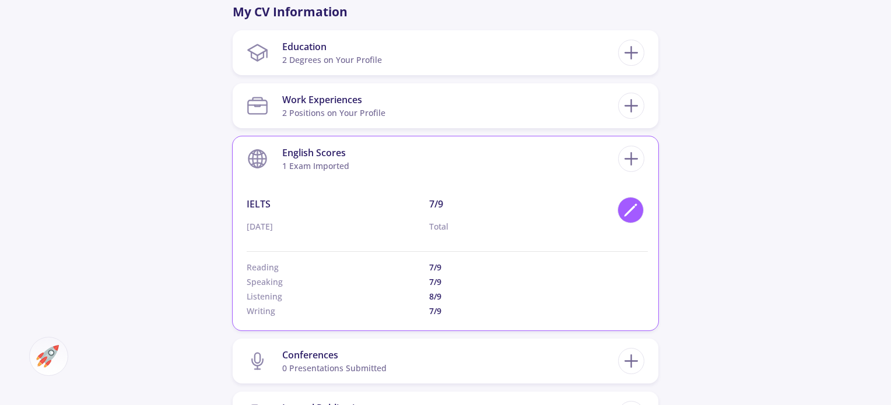
click at [629, 209] on icon at bounding box center [631, 210] width 16 height 16
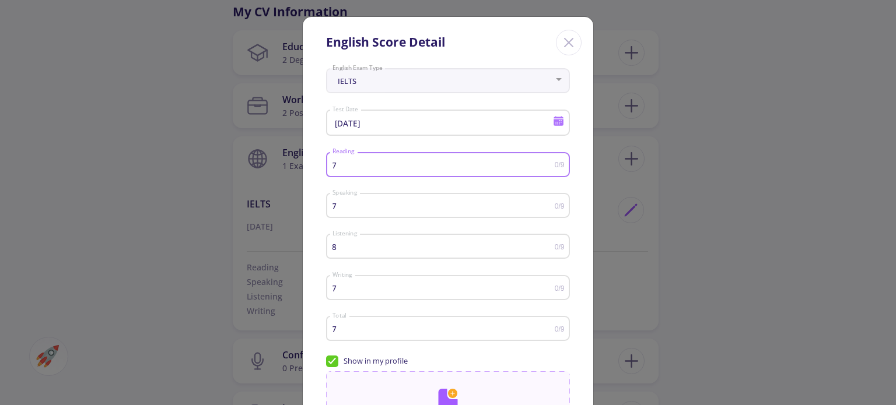
drag, startPoint x: 352, startPoint y: 165, endPoint x: 311, endPoint y: 170, distance: 41.1
click at [311, 170] on div "IELTS English Exam Type 7/31/2022 Test Date 7 Reading 0/9 7 Speaking 0/9 8 List…" at bounding box center [448, 312] width 290 height 496
type input "8"
drag, startPoint x: 339, startPoint y: 205, endPoint x: 296, endPoint y: 216, distance: 44.4
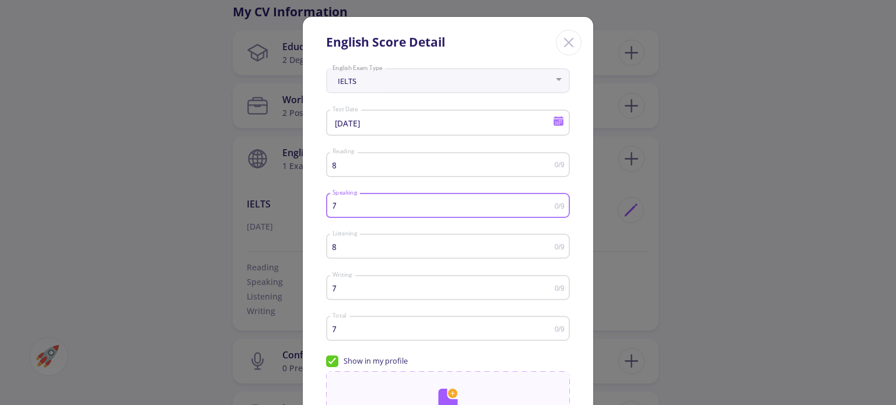
click at [295, 216] on div "English Score Detail IELTS English Exam Type 7/31/2022 Test Date 8 Reading 0/9 …" at bounding box center [448, 202] width 896 height 405
type input "8"
drag, startPoint x: 336, startPoint y: 251, endPoint x: 307, endPoint y: 251, distance: 29.7
click at [307, 251] on div "IELTS English Exam Type 7/31/2022 Test Date 8 Reading 0/9 8 Speaking 0/9 8 List…" at bounding box center [448, 312] width 290 height 496
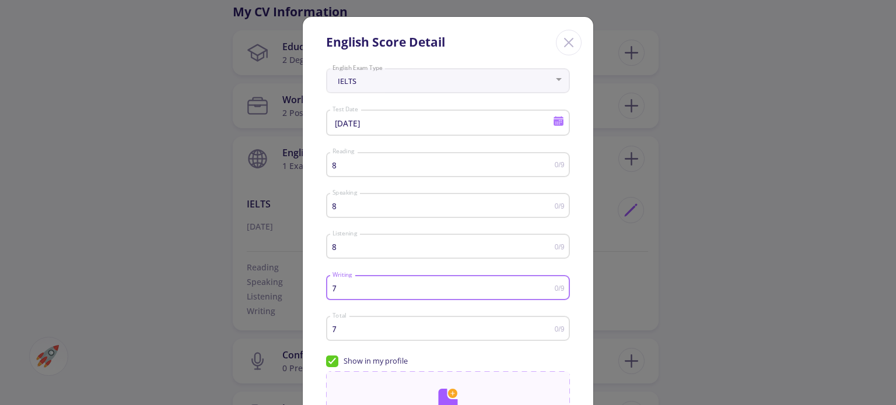
drag, startPoint x: 355, startPoint y: 291, endPoint x: 320, endPoint y: 298, distance: 36.3
click at [308, 293] on div "IELTS English Exam Type 7/31/2022 Test Date 8 Reading 0/9 8 Speaking 0/9 8 List…" at bounding box center [448, 312] width 290 height 496
type input "8"
drag, startPoint x: 335, startPoint y: 332, endPoint x: 327, endPoint y: 333, distance: 8.8
click at [327, 333] on div "7 Total 0/9" at bounding box center [448, 326] width 244 height 29
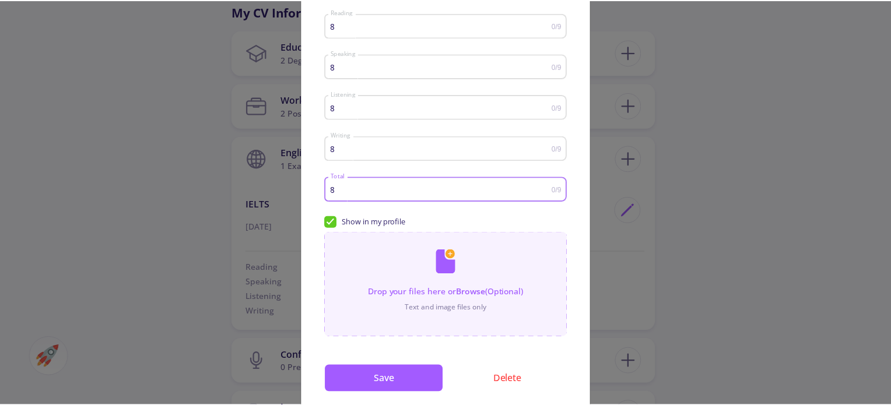
scroll to position [173, 0]
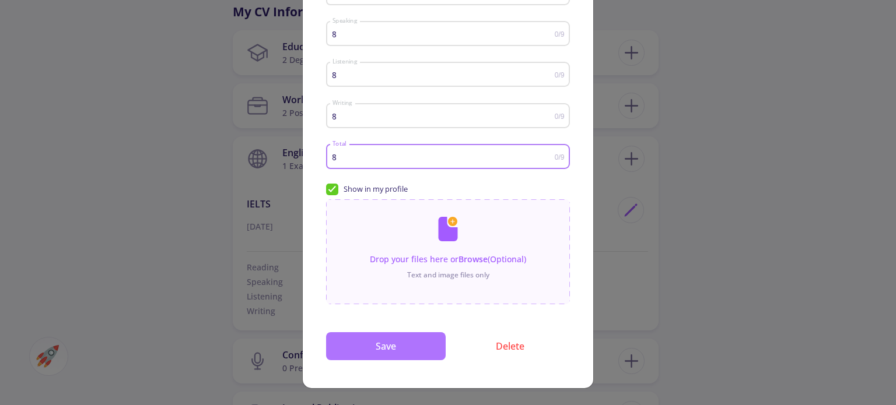
type input "8"
click at [406, 343] on button "Save" at bounding box center [386, 346] width 120 height 28
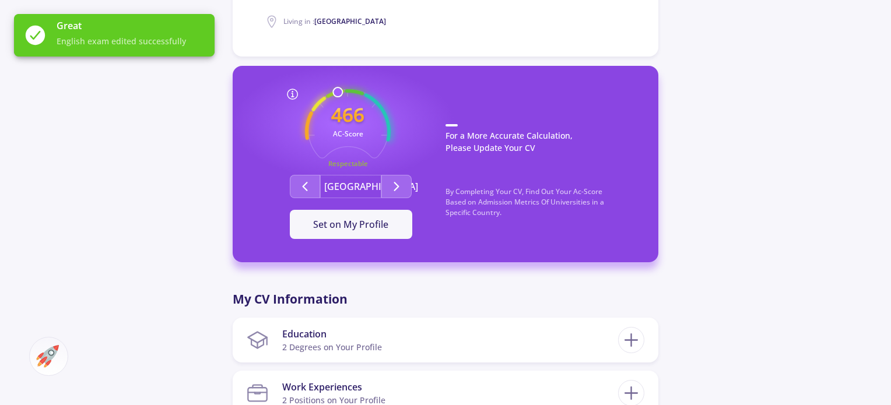
scroll to position [292, 0]
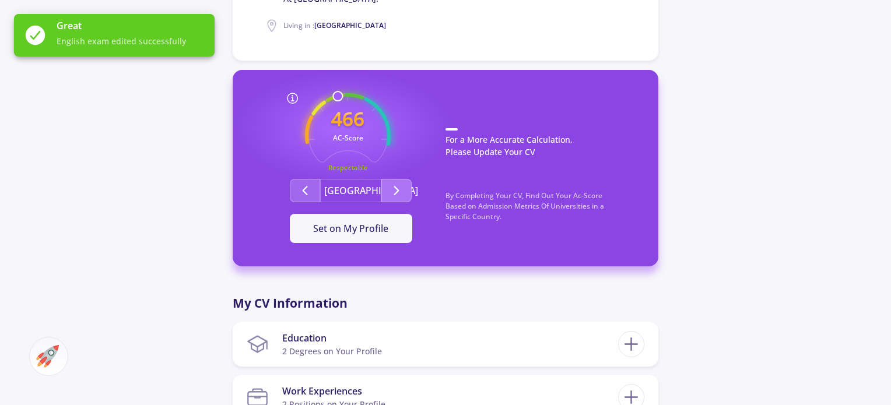
click at [386, 192] on button "Second group" at bounding box center [396, 190] width 30 height 23
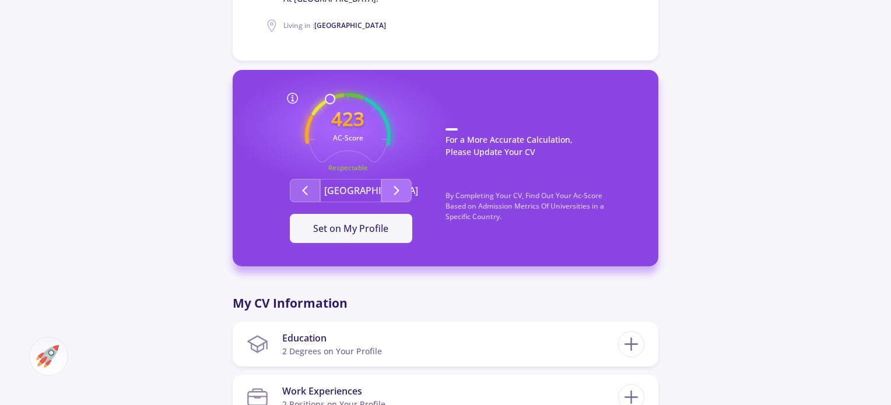
click at [409, 192] on button "Second group" at bounding box center [396, 190] width 30 height 23
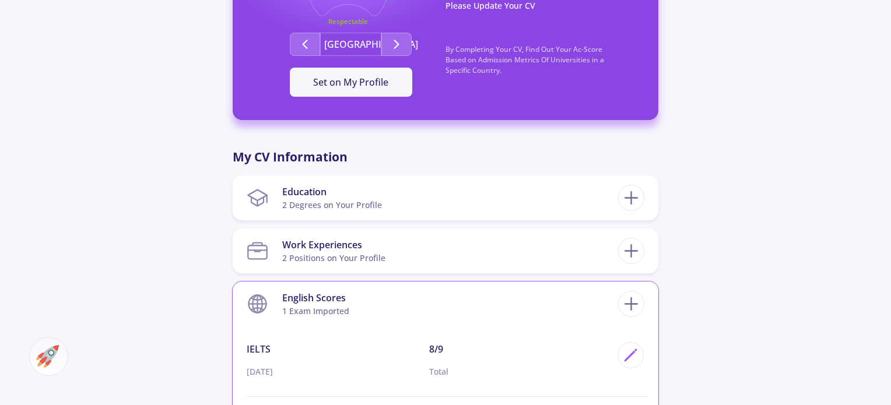
scroll to position [350, 0]
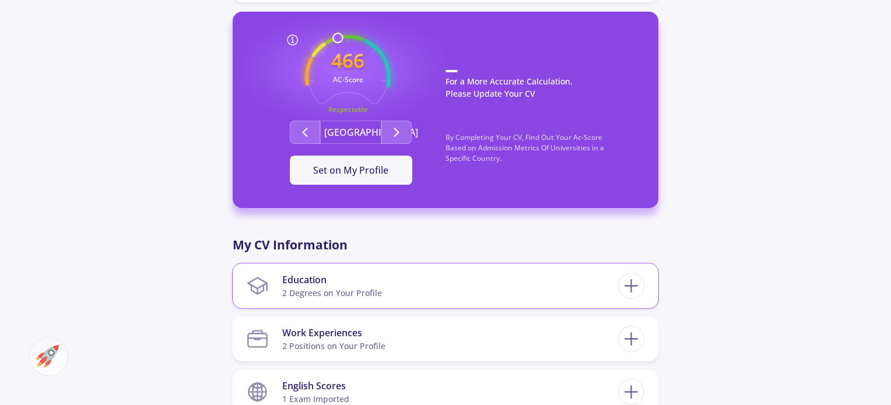
click at [368, 279] on div "Education" at bounding box center [332, 280] width 100 height 14
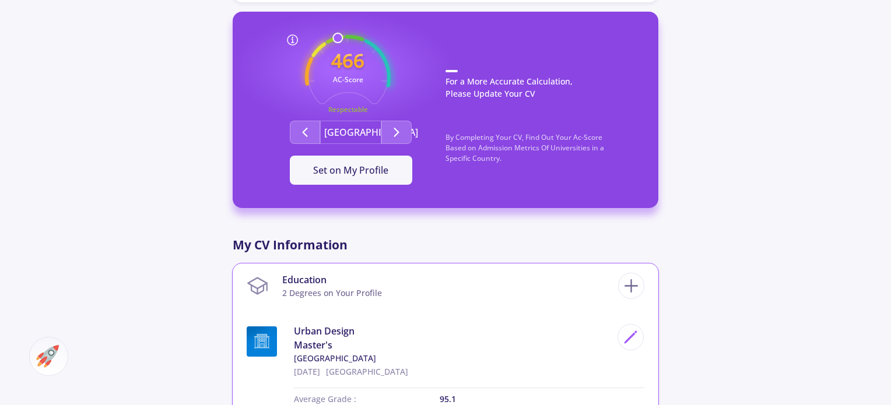
click at [368, 279] on div "Education" at bounding box center [332, 280] width 100 height 14
